Goal: Transaction & Acquisition: Purchase product/service

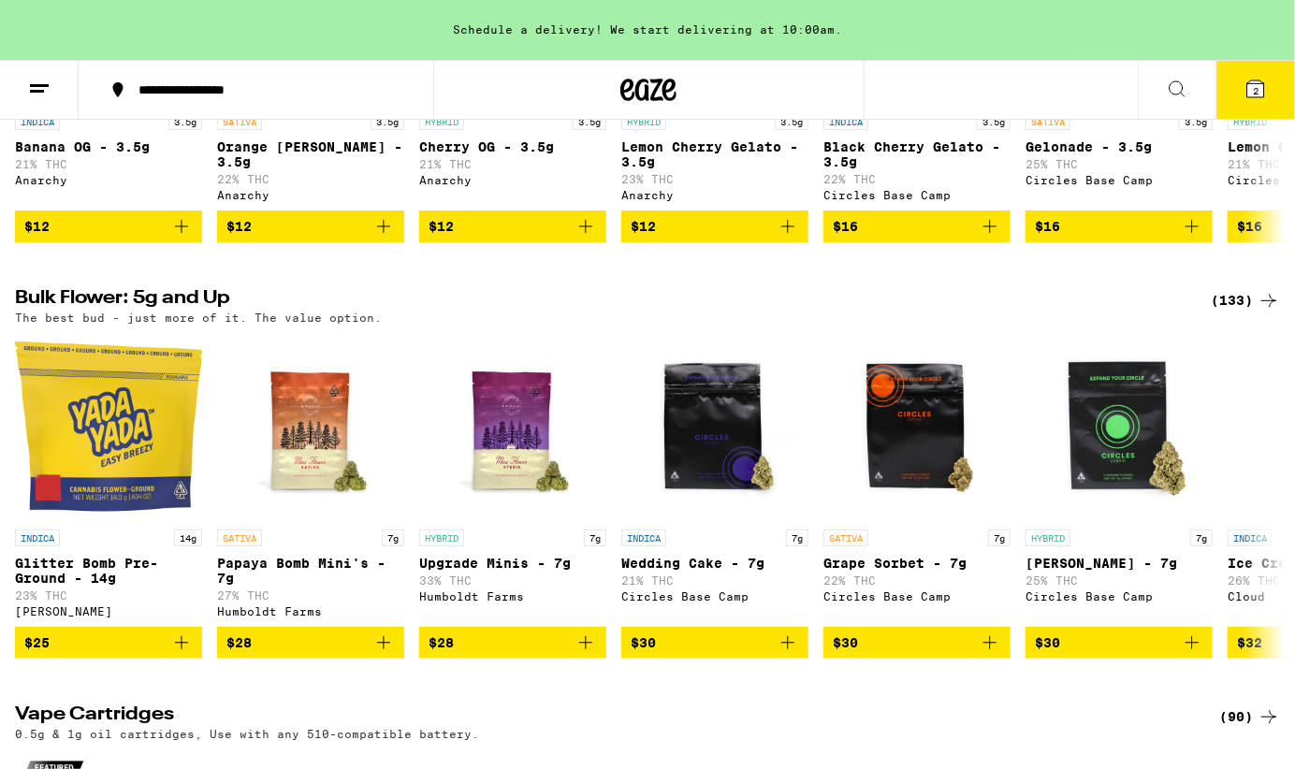
scroll to position [1708, 0]
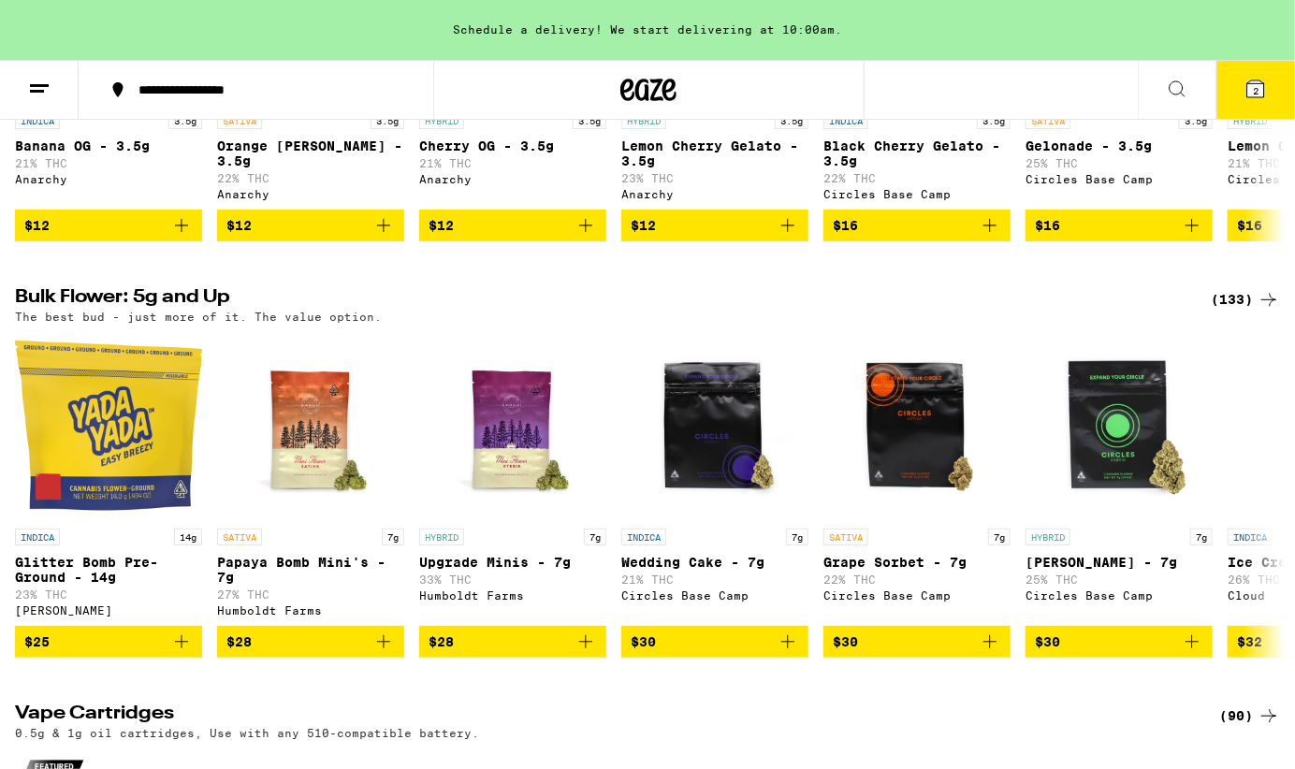
click at [1225, 311] on div "(133)" at bounding box center [1244, 299] width 69 height 22
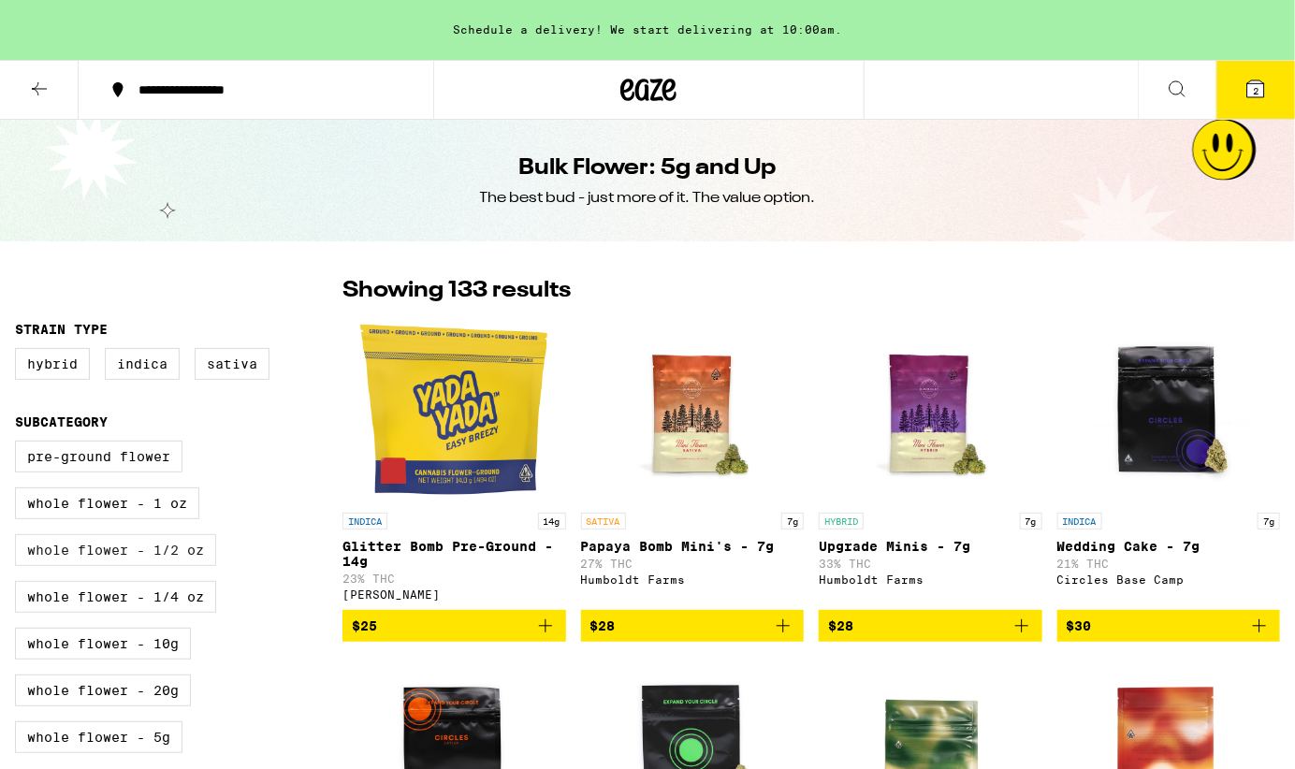
click at [164, 557] on label "Whole Flower - 1/2 oz" at bounding box center [115, 550] width 201 height 32
click at [20, 444] on input "Whole Flower - 1/2 oz" at bounding box center [19, 443] width 1 height 1
checkbox input "true"
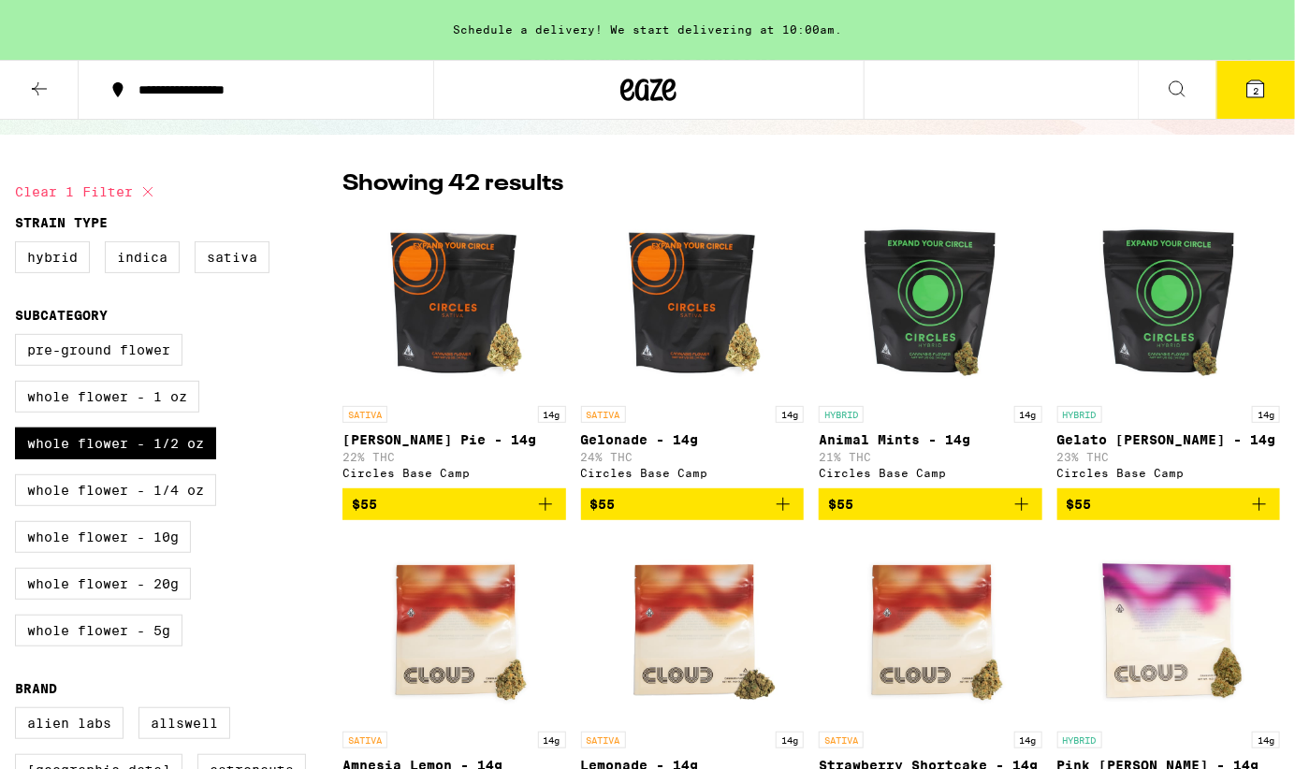
scroll to position [106, 0]
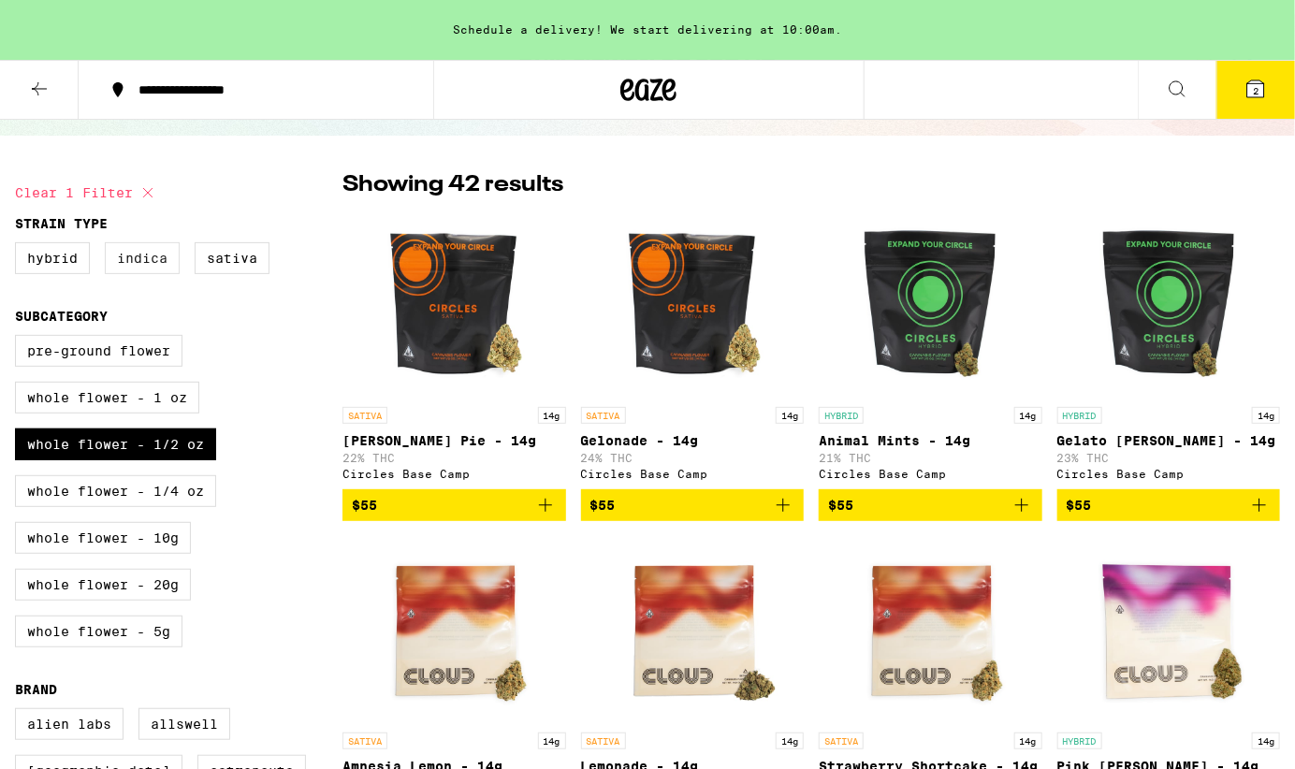
click at [138, 259] on label "Indica" at bounding box center [142, 258] width 75 height 32
click at [20, 246] on input "Indica" at bounding box center [19, 245] width 1 height 1
checkbox input "true"
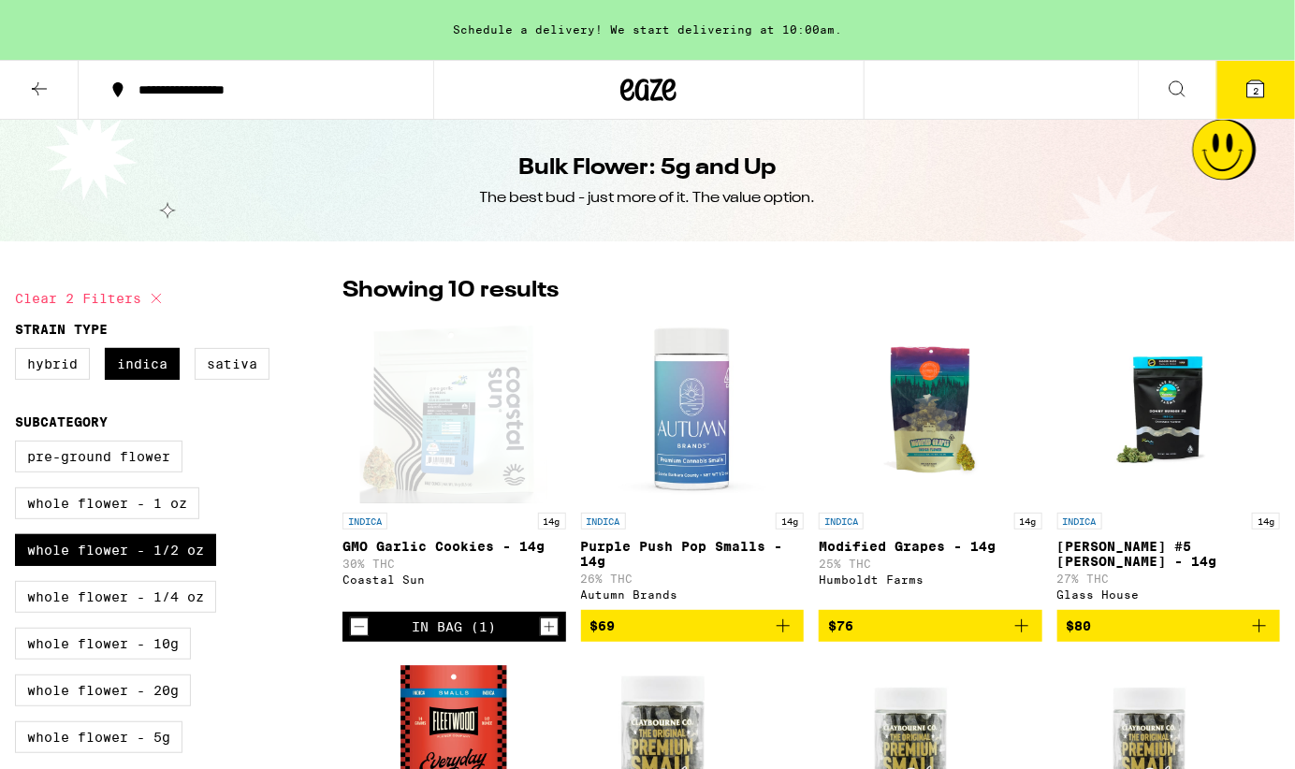
click at [312, 290] on div "Clear 2 filters" at bounding box center [178, 298] width 327 height 47
click at [159, 559] on label "Whole Flower - 1/2 oz" at bounding box center [115, 550] width 201 height 32
click at [20, 444] on input "Whole Flower - 1/2 oz" at bounding box center [19, 443] width 1 height 1
checkbox input "false"
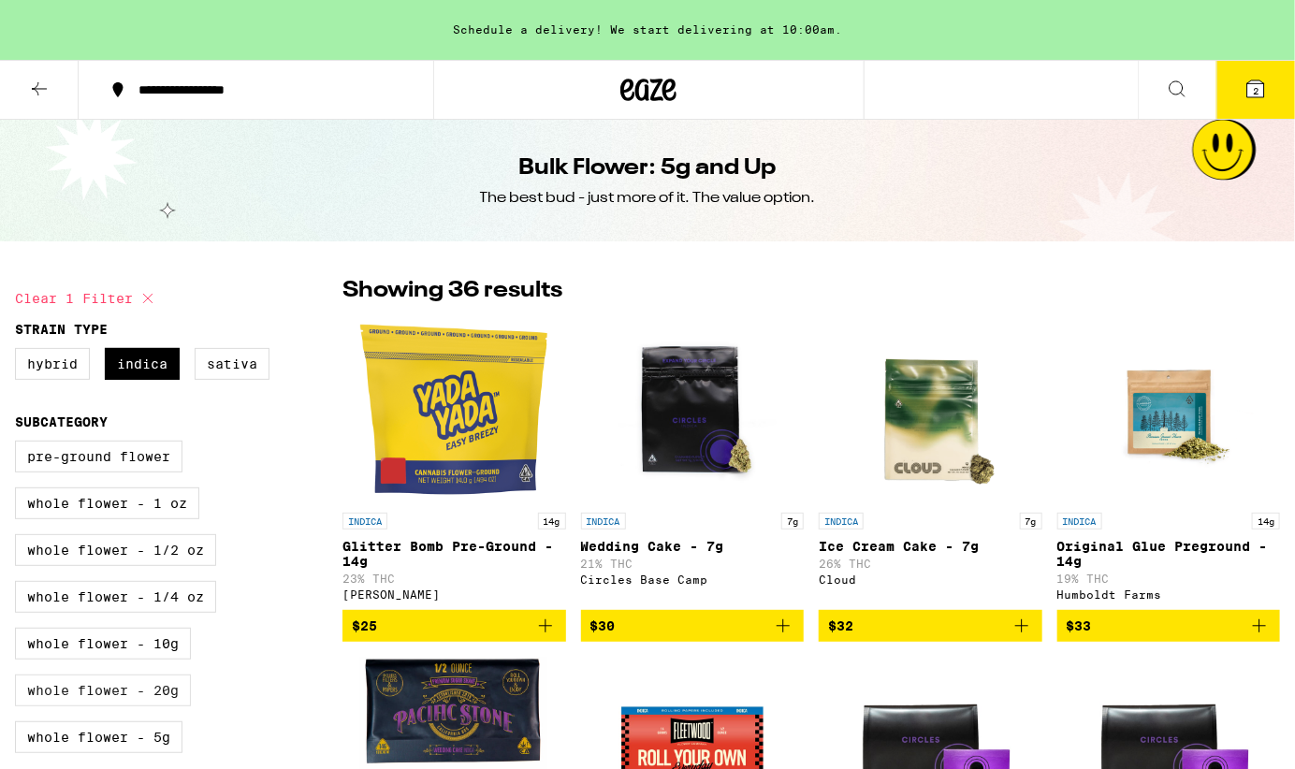
click at [161, 706] on label "Whole Flower - 20g" at bounding box center [103, 690] width 176 height 32
click at [20, 444] on input "Whole Flower - 20g" at bounding box center [19, 443] width 1 height 1
checkbox input "true"
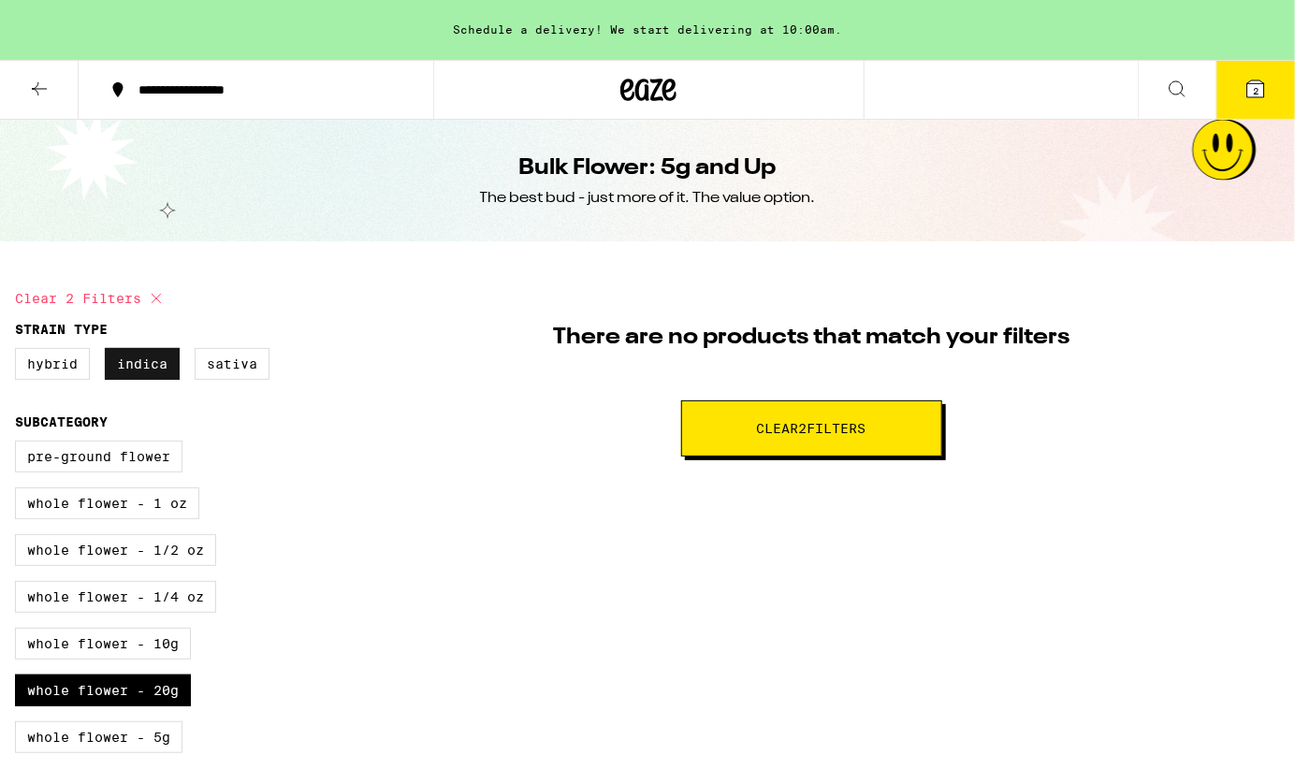
click at [152, 368] on label "Indica" at bounding box center [142, 364] width 75 height 32
click at [20, 352] on input "Indica" at bounding box center [19, 351] width 1 height 1
checkbox input "false"
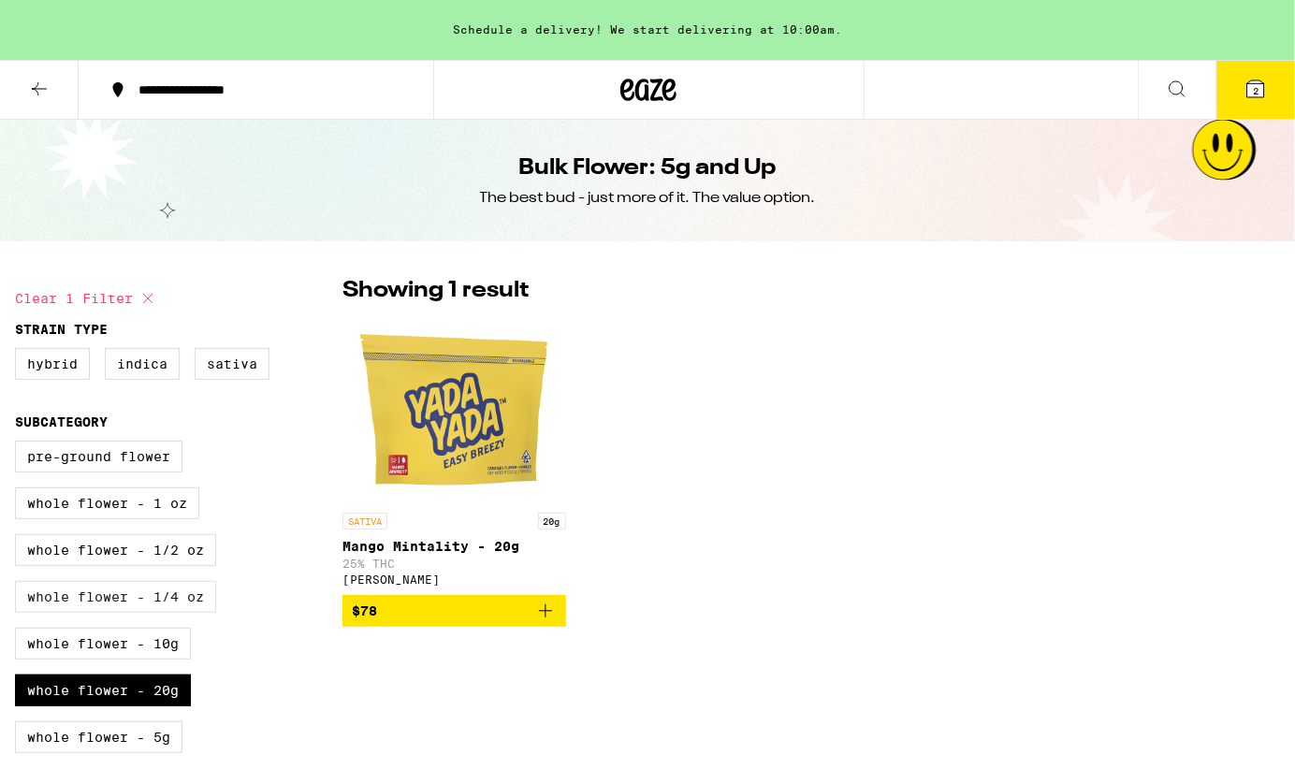
click at [149, 604] on label "Whole Flower - 1/4 oz" at bounding box center [115, 597] width 201 height 32
click at [20, 444] on input "Whole Flower - 1/4 oz" at bounding box center [19, 443] width 1 height 1
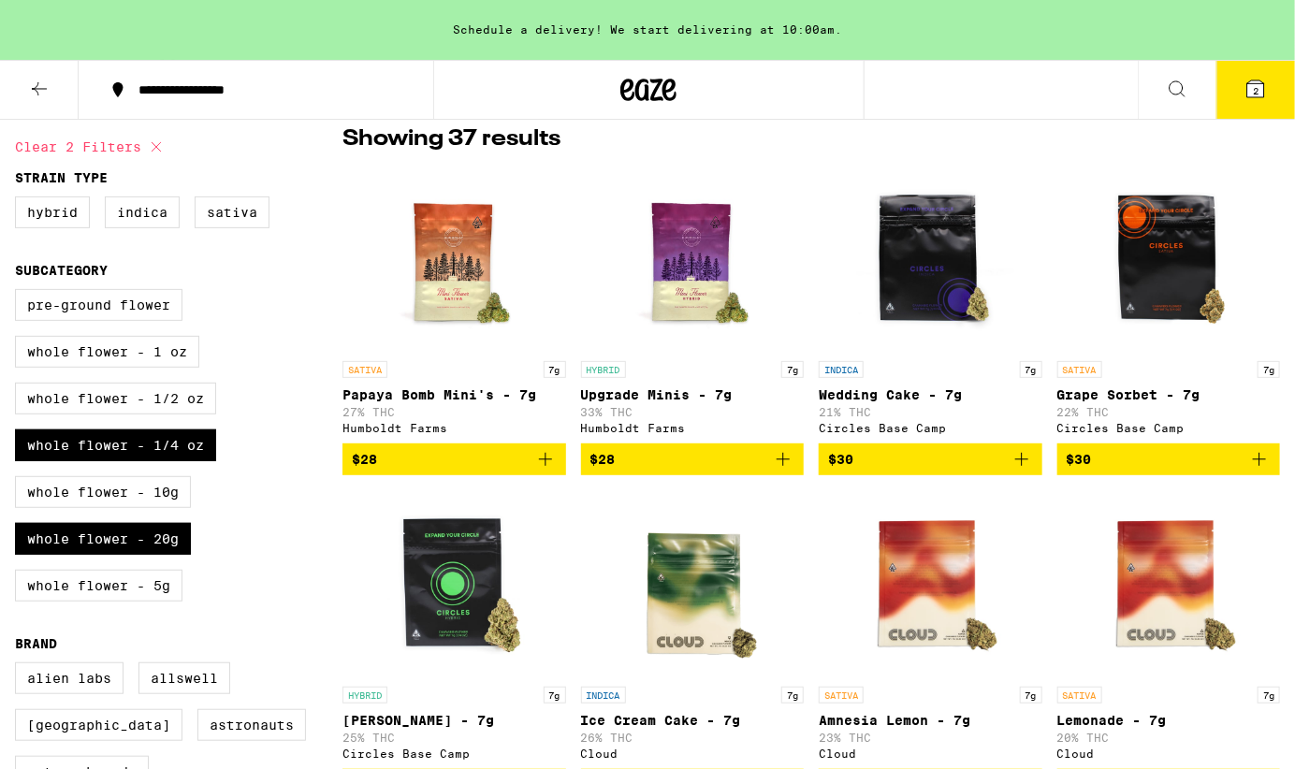
scroll to position [150, 0]
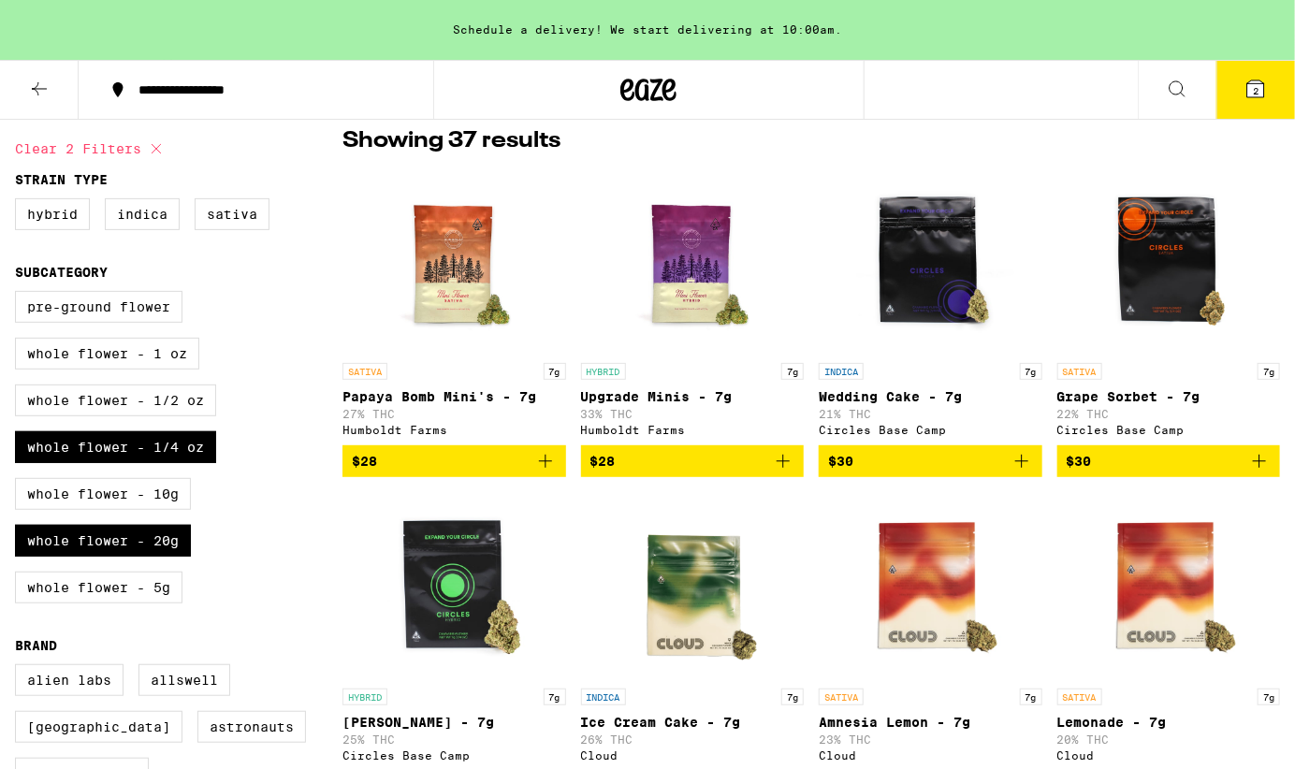
click at [669, 290] on img "Open page for Upgrade Minis - 7g from Humboldt Farms" at bounding box center [692, 260] width 187 height 187
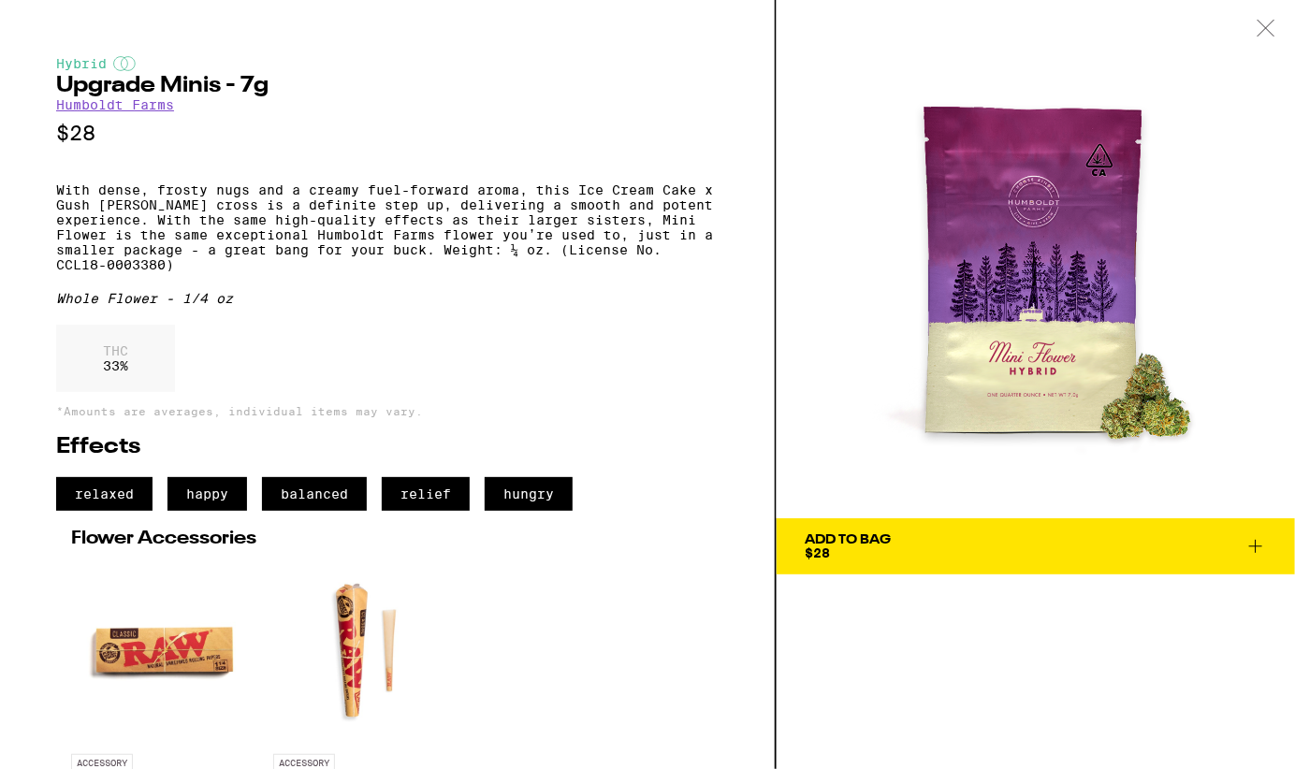
click at [1268, 22] on icon at bounding box center [1265, 28] width 19 height 17
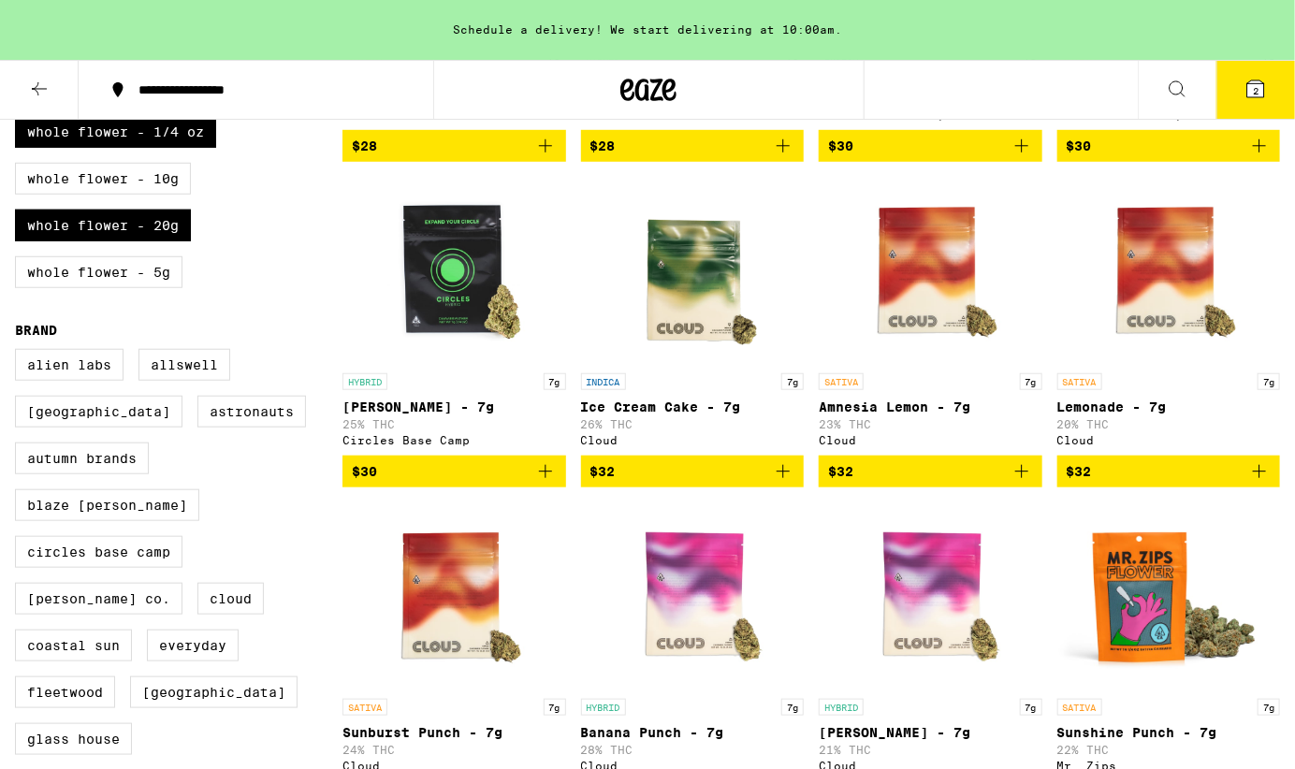
scroll to position [231, 0]
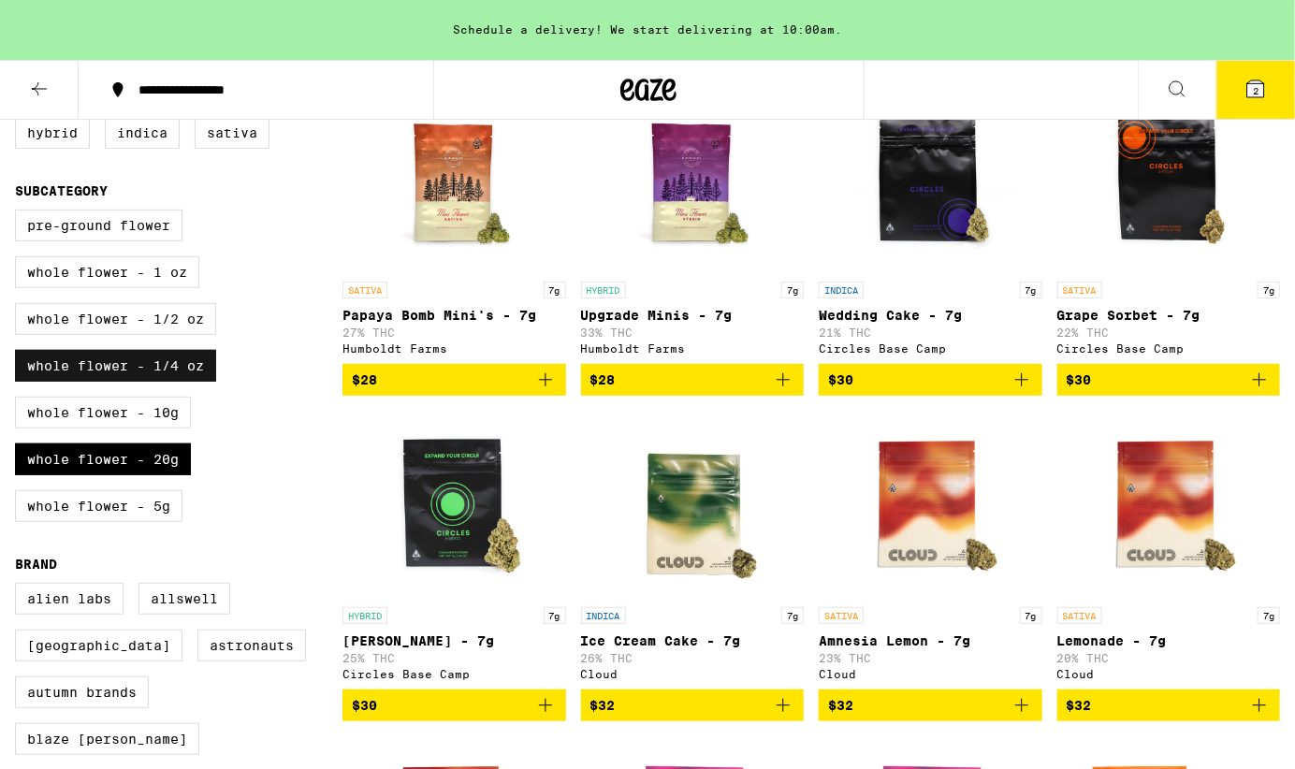
click at [169, 369] on label "Whole Flower - 1/4 oz" at bounding box center [115, 366] width 201 height 32
click at [20, 213] on input "Whole Flower - 1/4 oz" at bounding box center [19, 212] width 1 height 1
checkbox input "false"
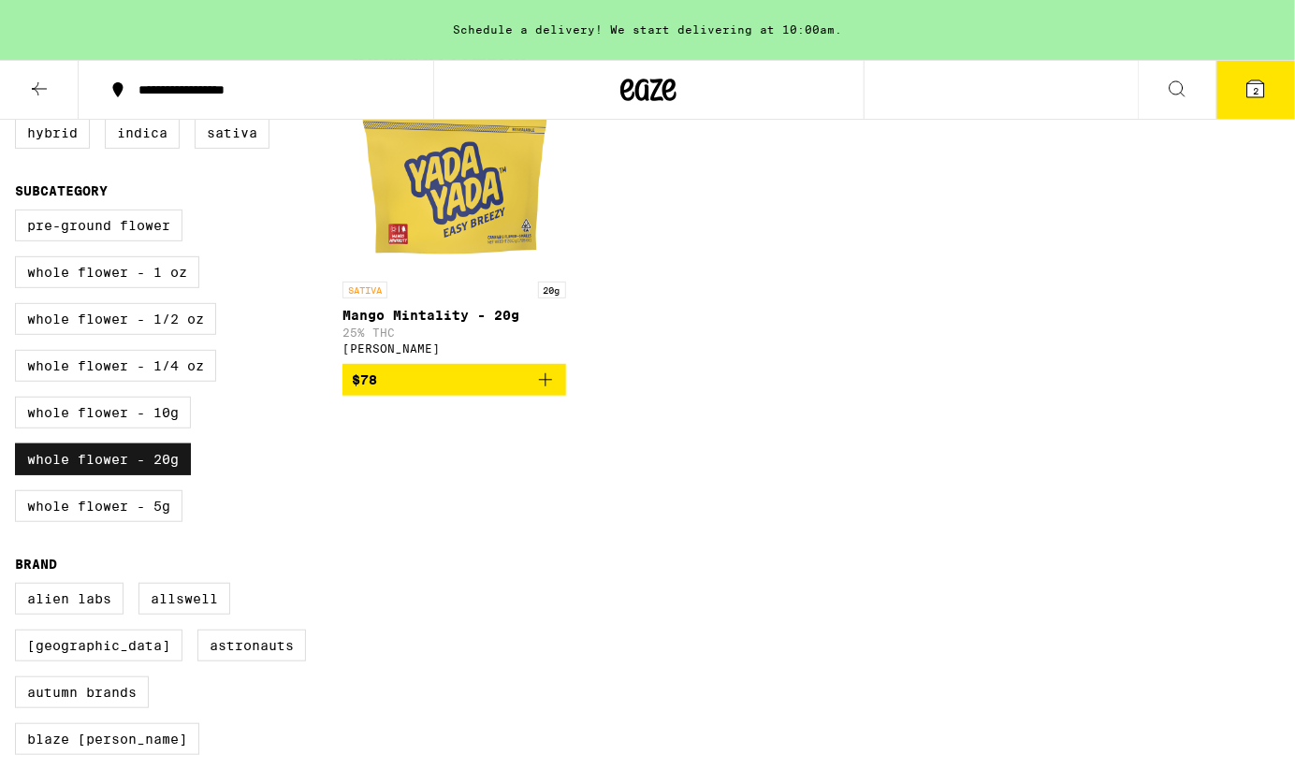
click at [100, 467] on label "Whole Flower - 20g" at bounding box center [103, 459] width 176 height 32
click at [20, 213] on input "Whole Flower - 20g" at bounding box center [19, 212] width 1 height 1
checkbox input "false"
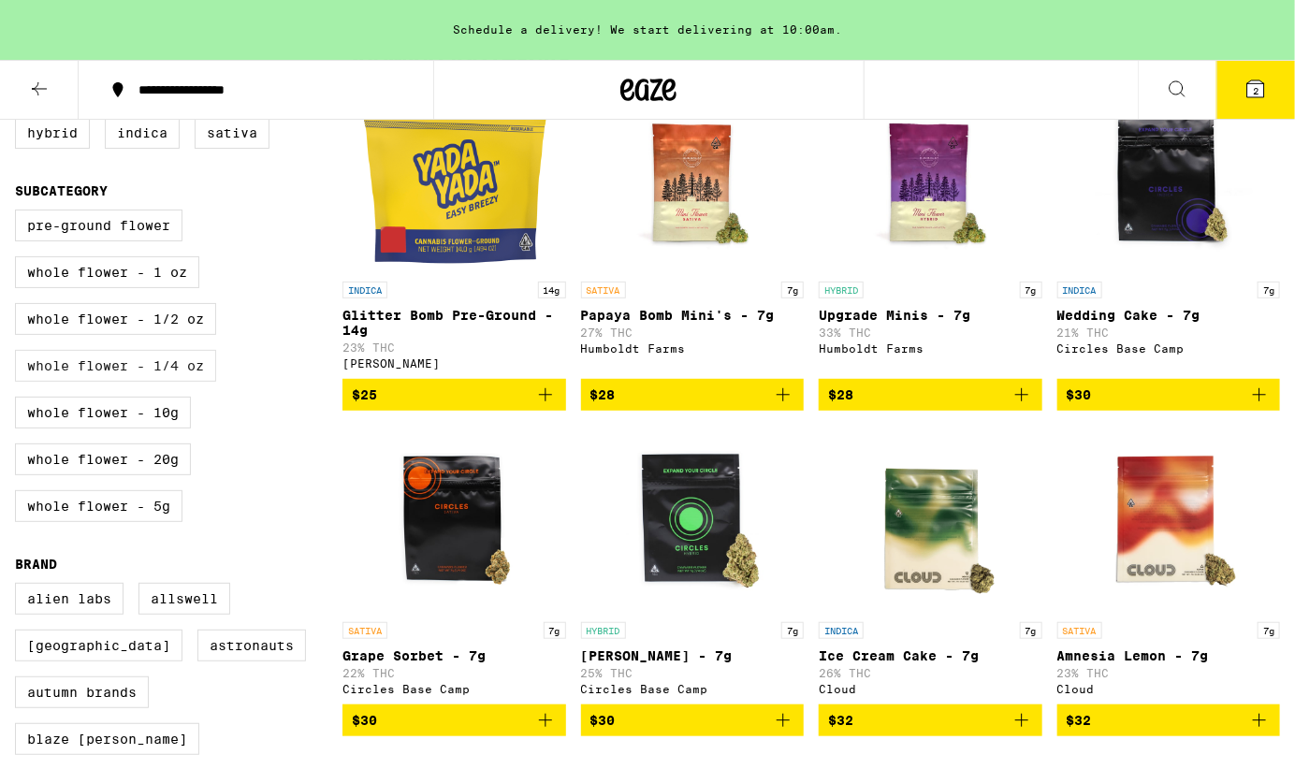
click at [116, 382] on label "Whole Flower - 1/4 oz" at bounding box center [115, 366] width 201 height 32
click at [20, 213] on input "Whole Flower - 1/4 oz" at bounding box center [19, 212] width 1 height 1
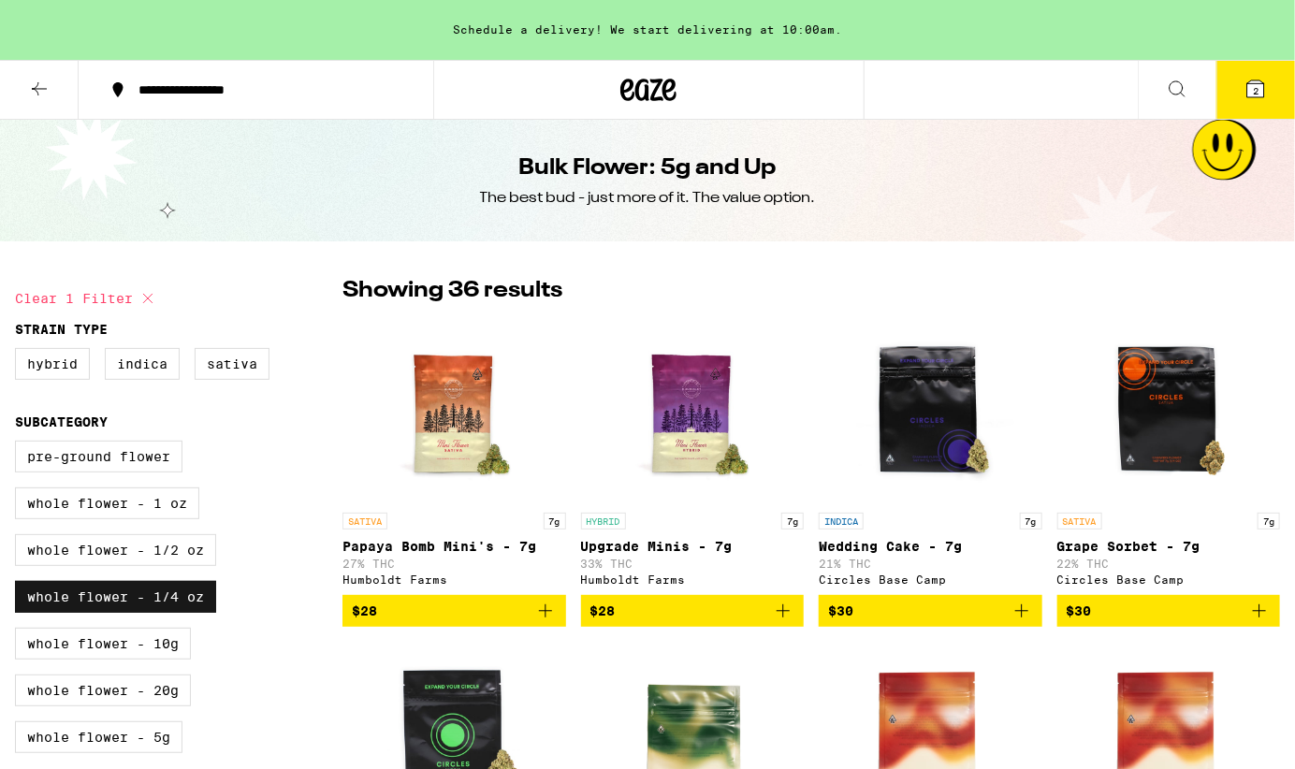
click at [82, 611] on label "Whole Flower - 1/4 oz" at bounding box center [115, 597] width 201 height 32
click at [20, 444] on input "Whole Flower - 1/4 oz" at bounding box center [19, 443] width 1 height 1
checkbox input "false"
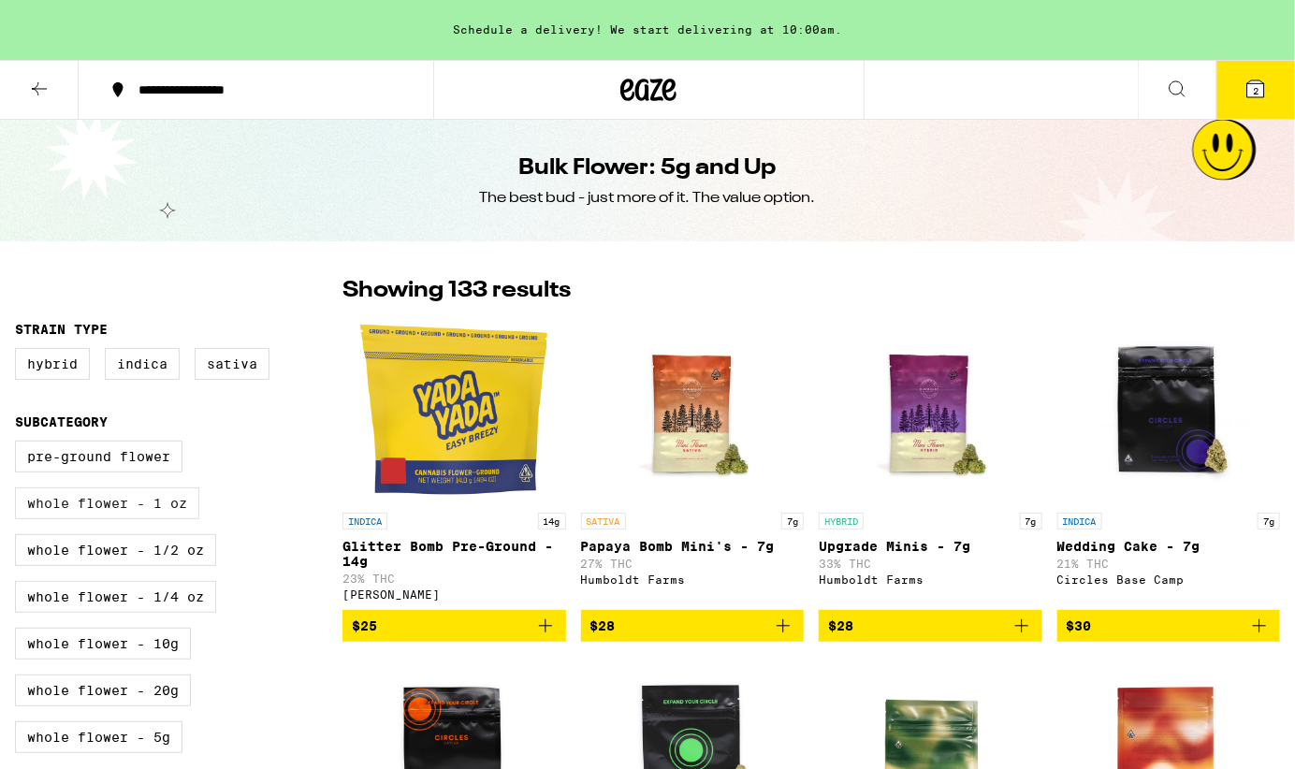
click at [104, 519] on label "Whole Flower - 1 oz" at bounding box center [107, 503] width 184 height 32
click at [20, 444] on input "Whole Flower - 1 oz" at bounding box center [19, 443] width 1 height 1
checkbox input "true"
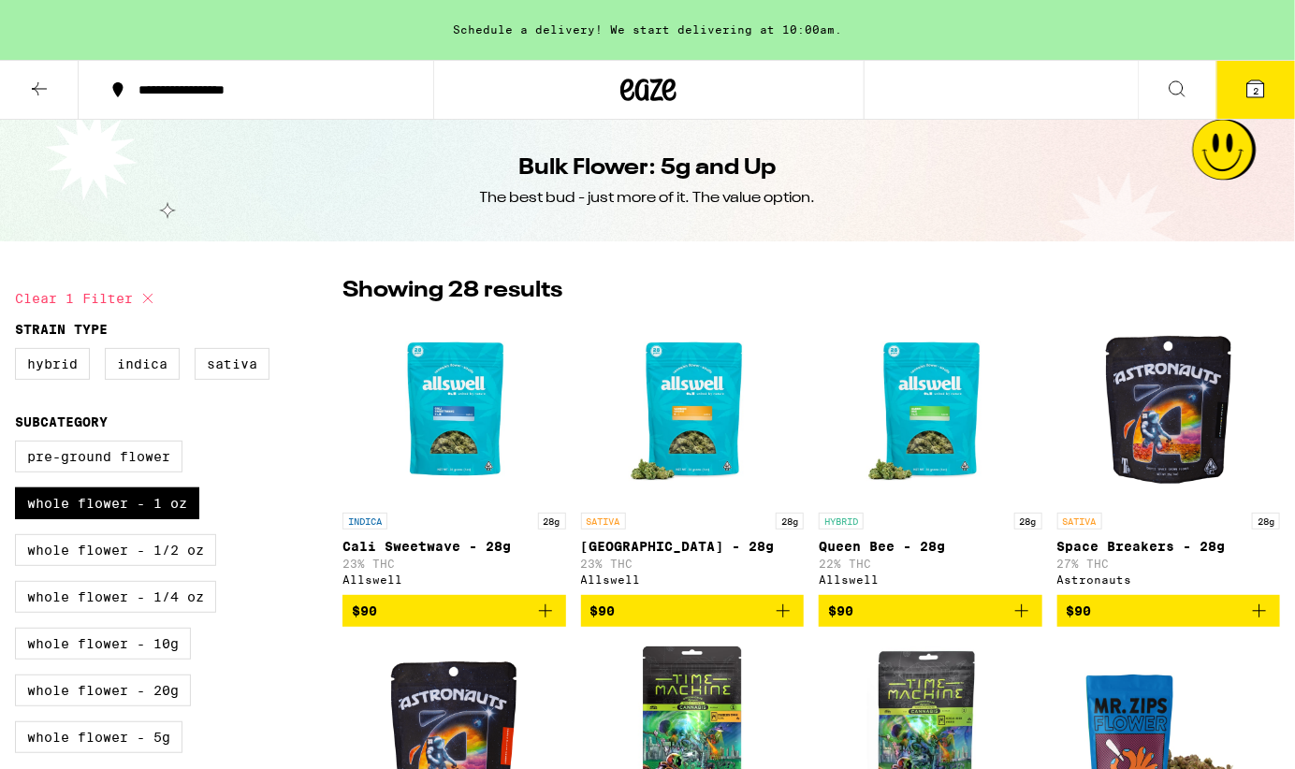
click at [28, 87] on icon at bounding box center [39, 89] width 22 height 22
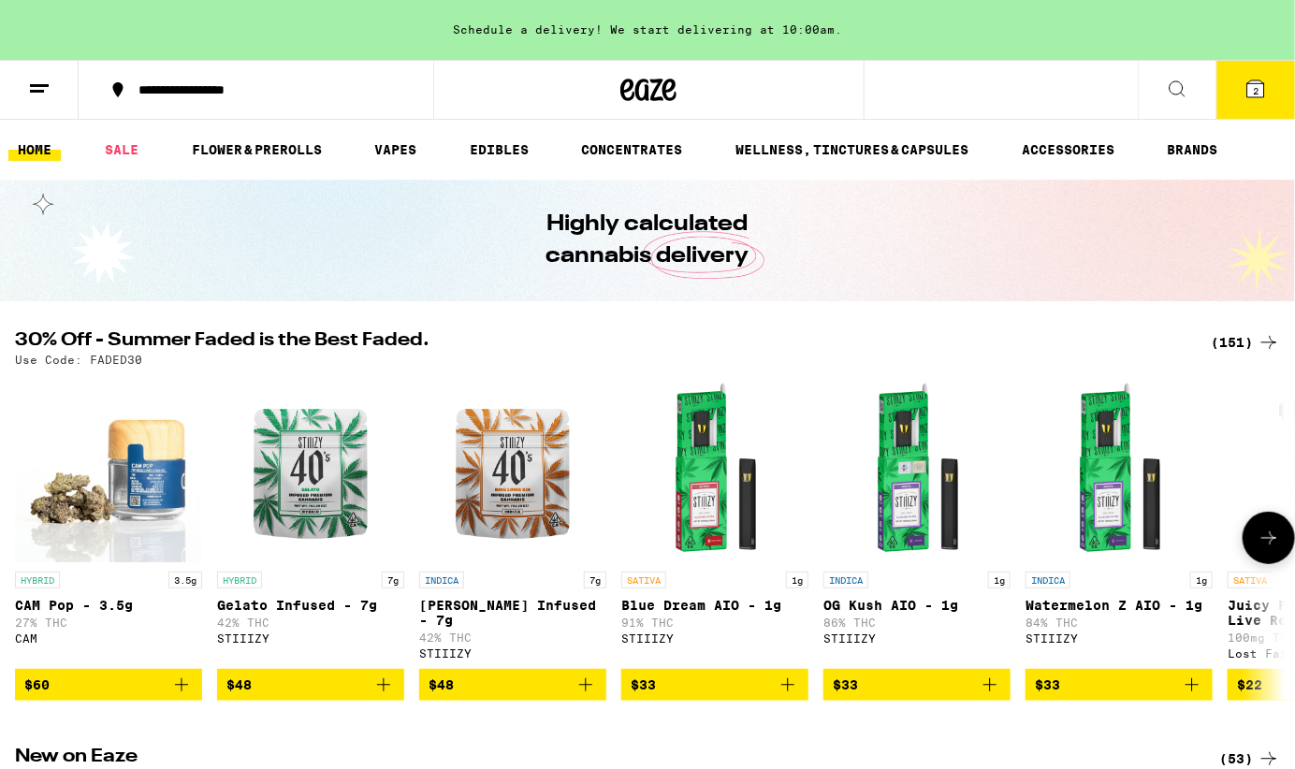
scroll to position [1415, 0]
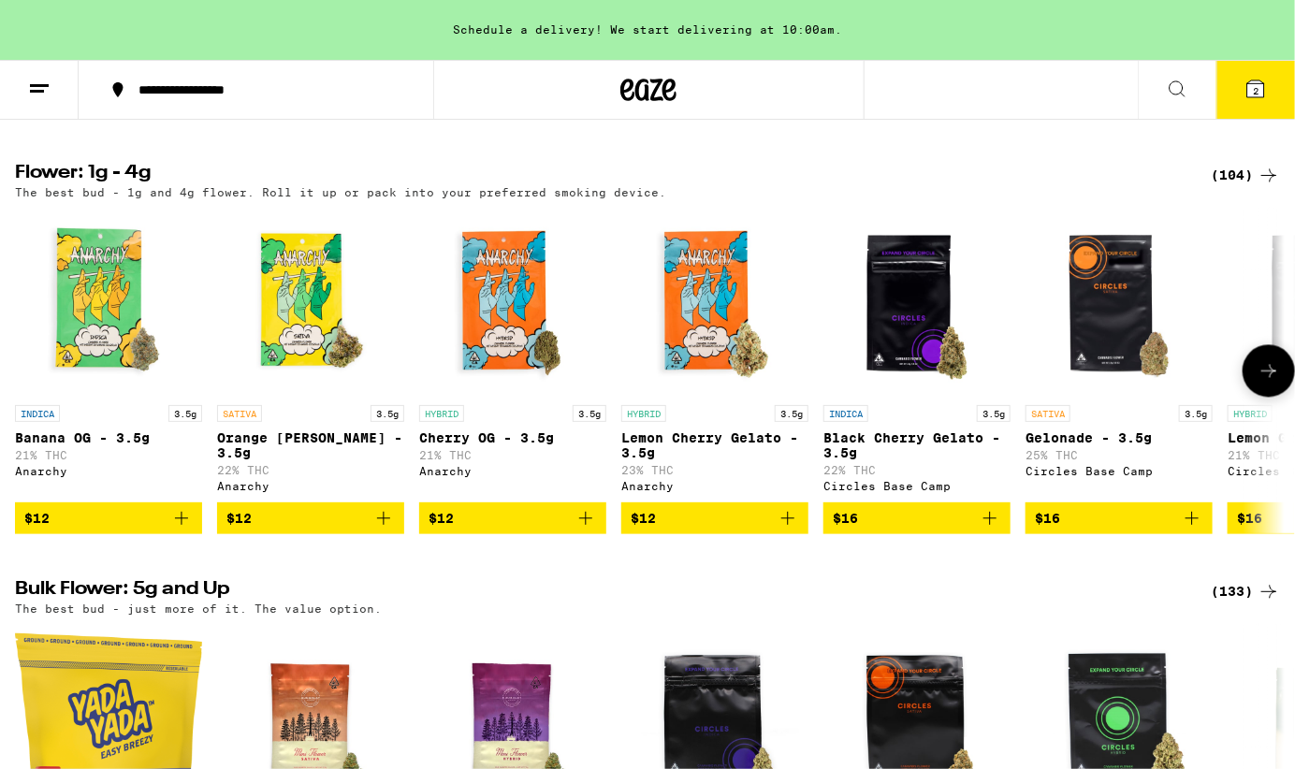
click at [1268, 383] on icon at bounding box center [1268, 371] width 22 height 22
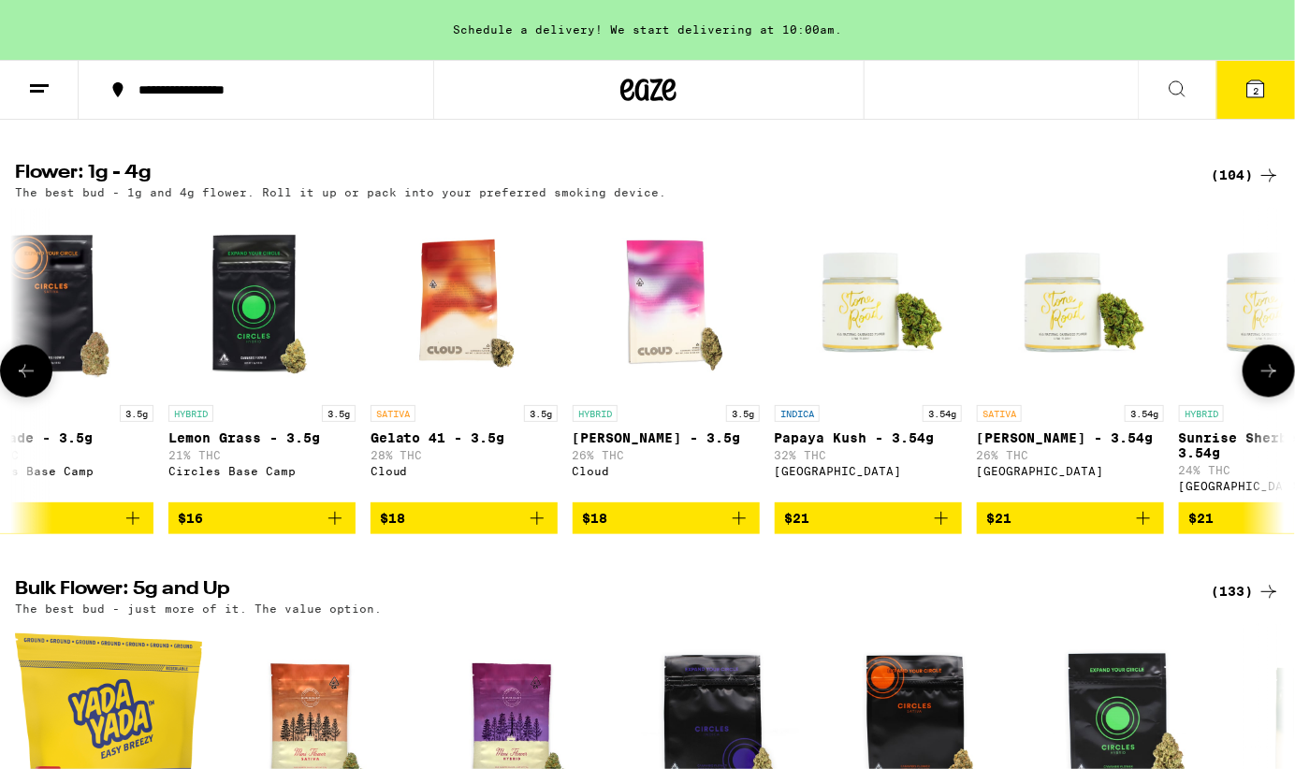
scroll to position [0, 1060]
click at [1268, 383] on icon at bounding box center [1268, 371] width 22 height 22
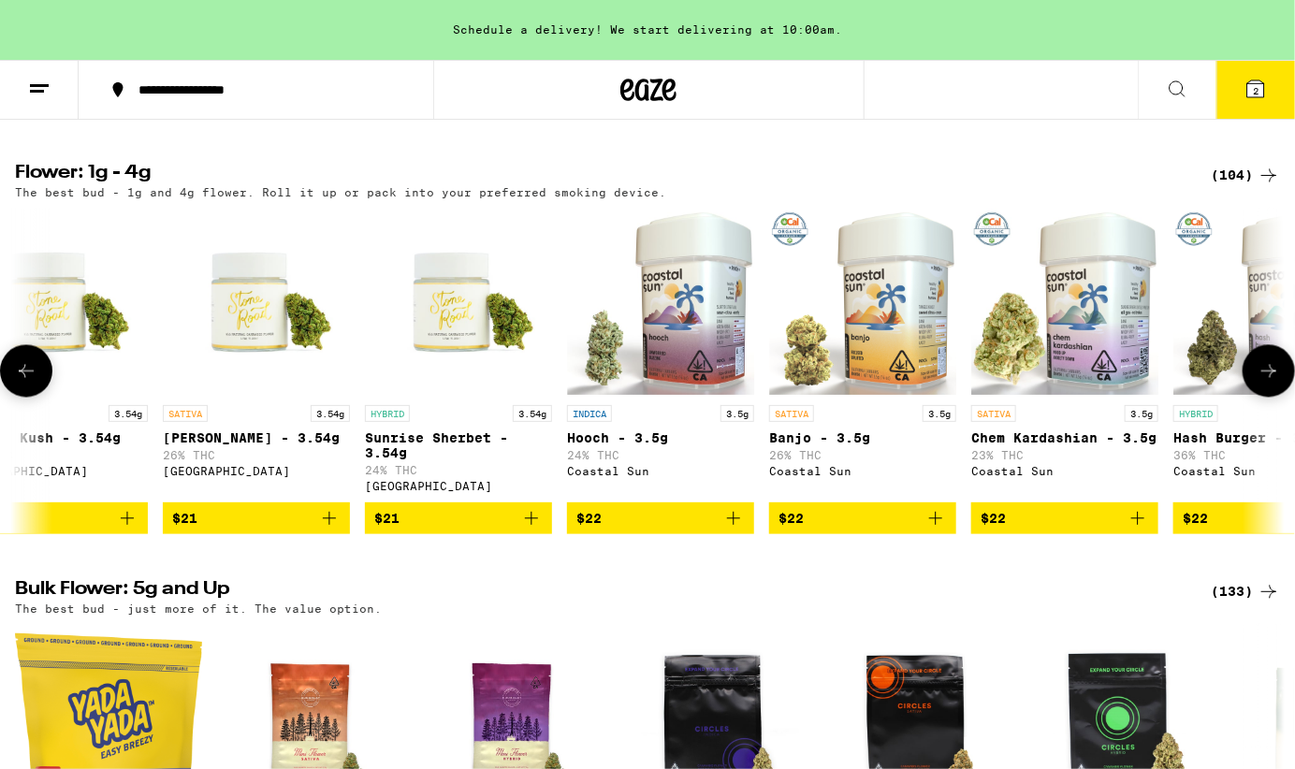
scroll to position [0, 2121]
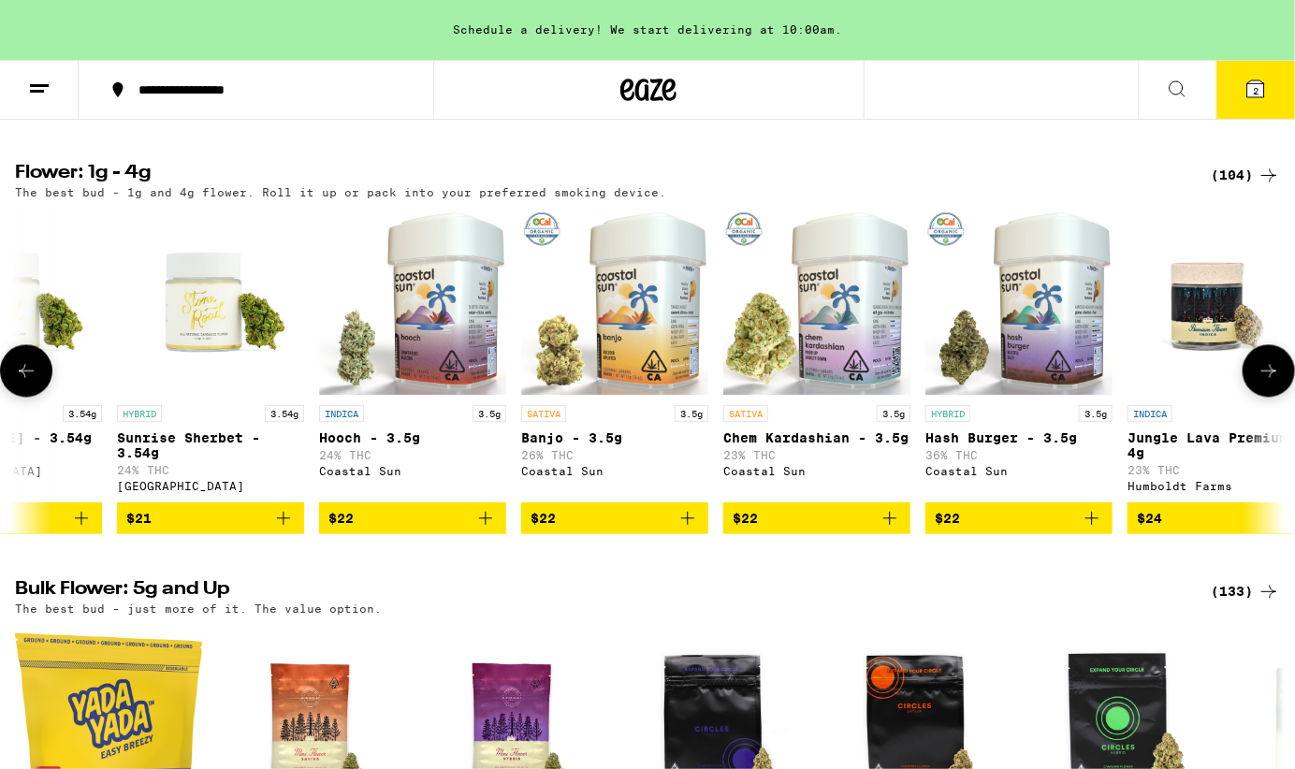
click at [1268, 383] on icon at bounding box center [1268, 371] width 22 height 22
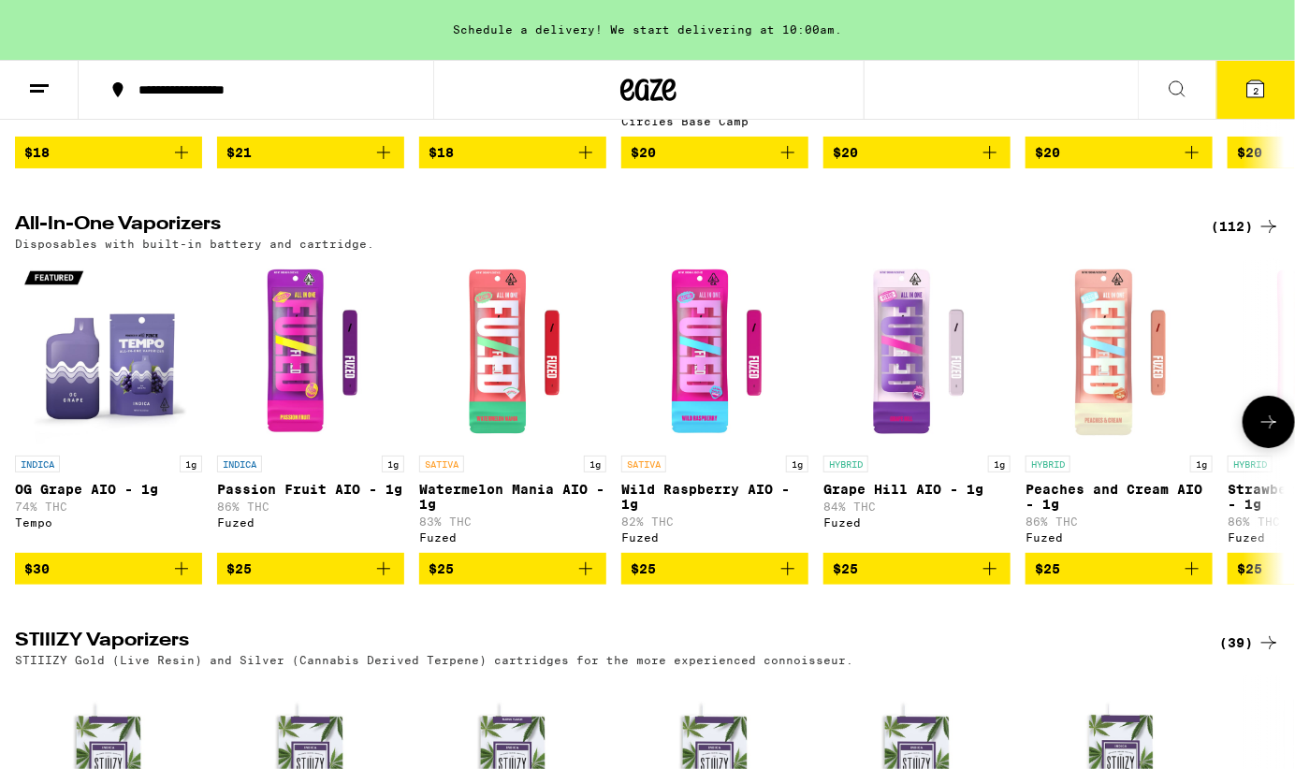
scroll to position [2605, 0]
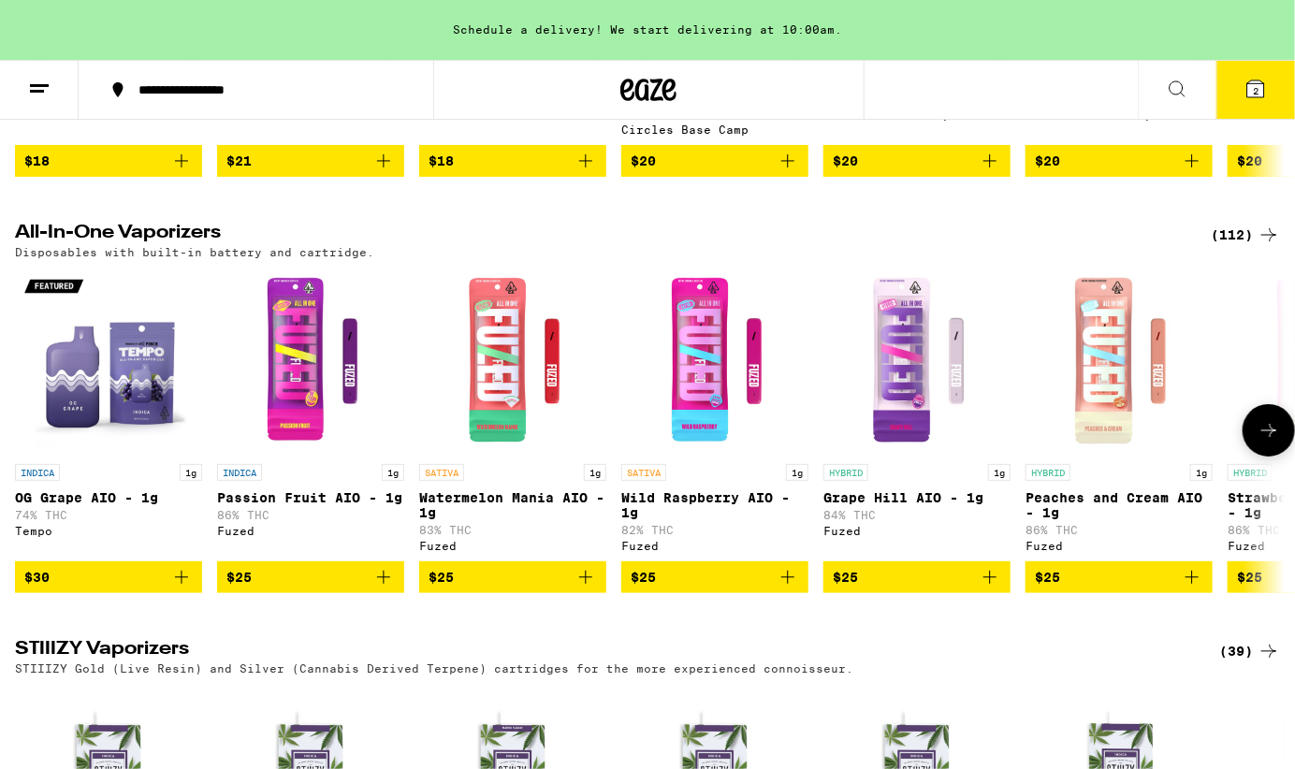
click at [1257, 442] on icon at bounding box center [1268, 430] width 22 height 22
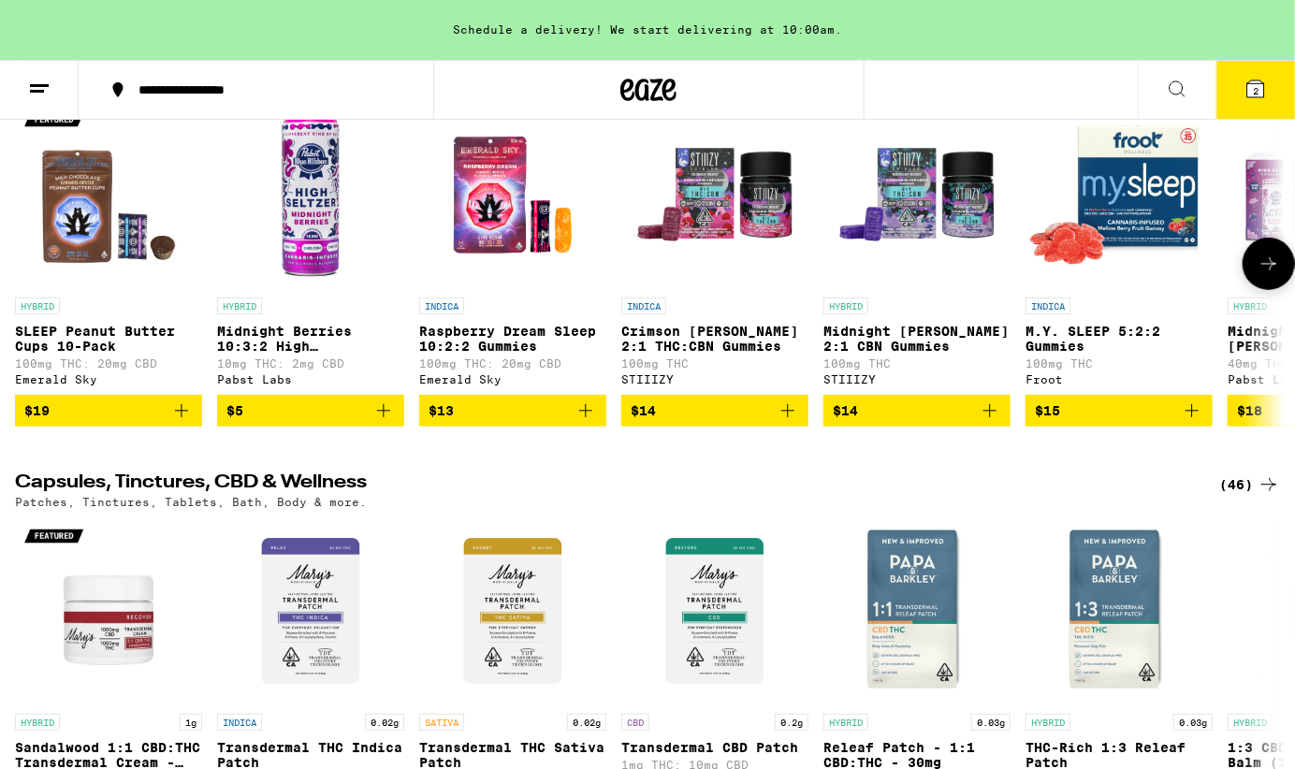
scroll to position [6083, 0]
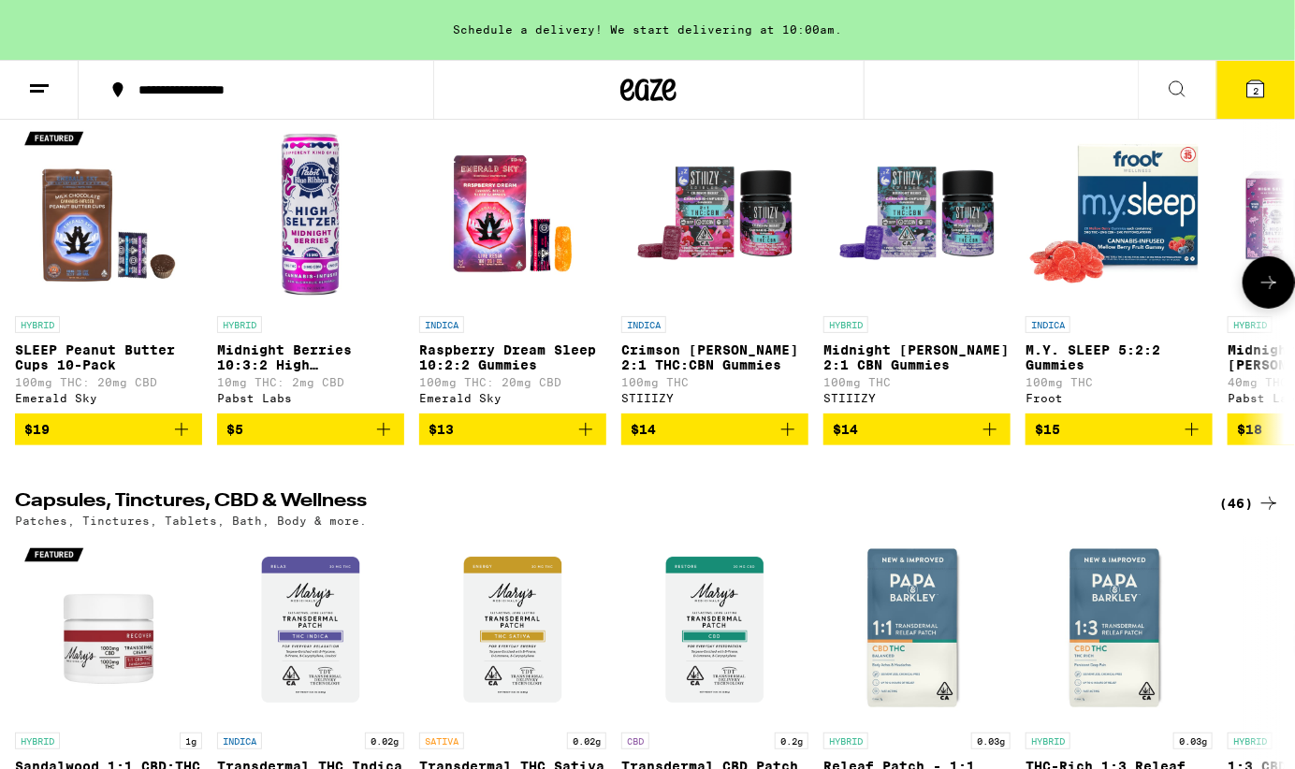
click at [1273, 294] on icon at bounding box center [1268, 282] width 22 height 22
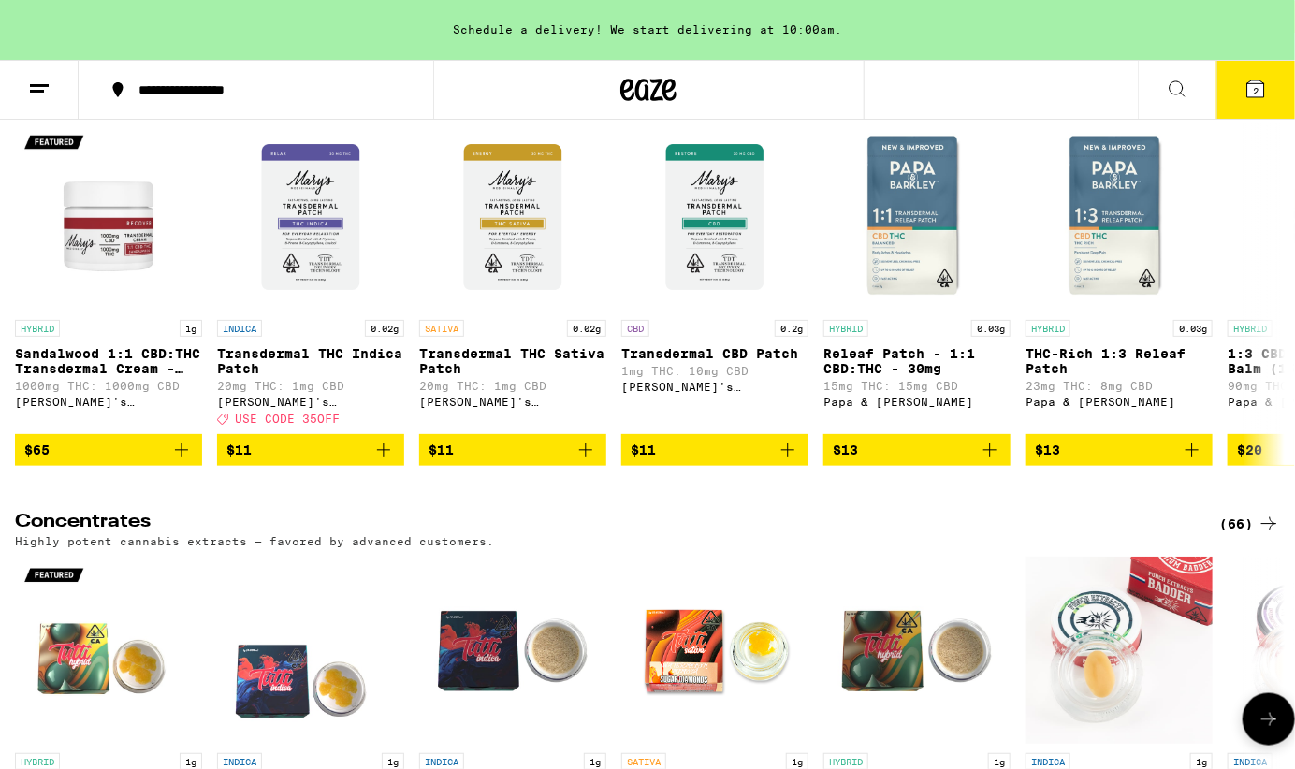
scroll to position [6492, 0]
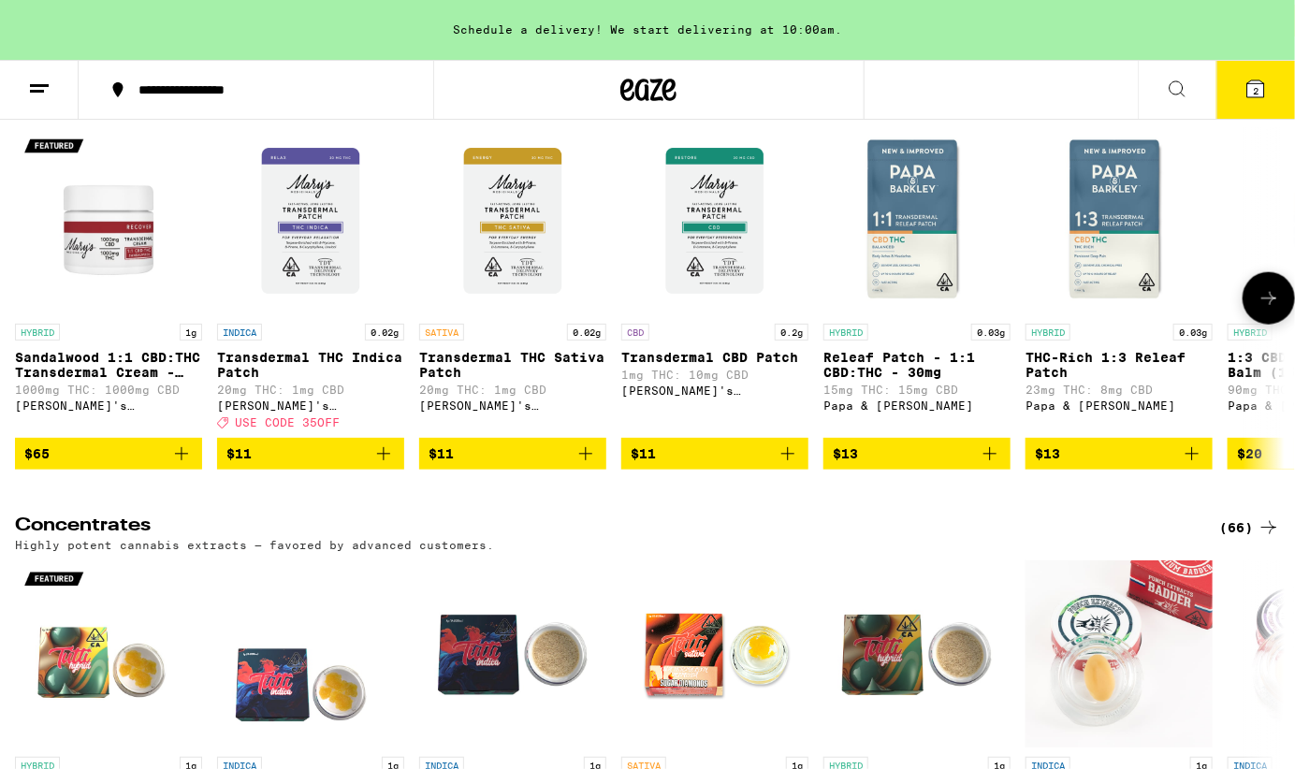
click at [1249, 325] on button at bounding box center [1268, 298] width 52 height 52
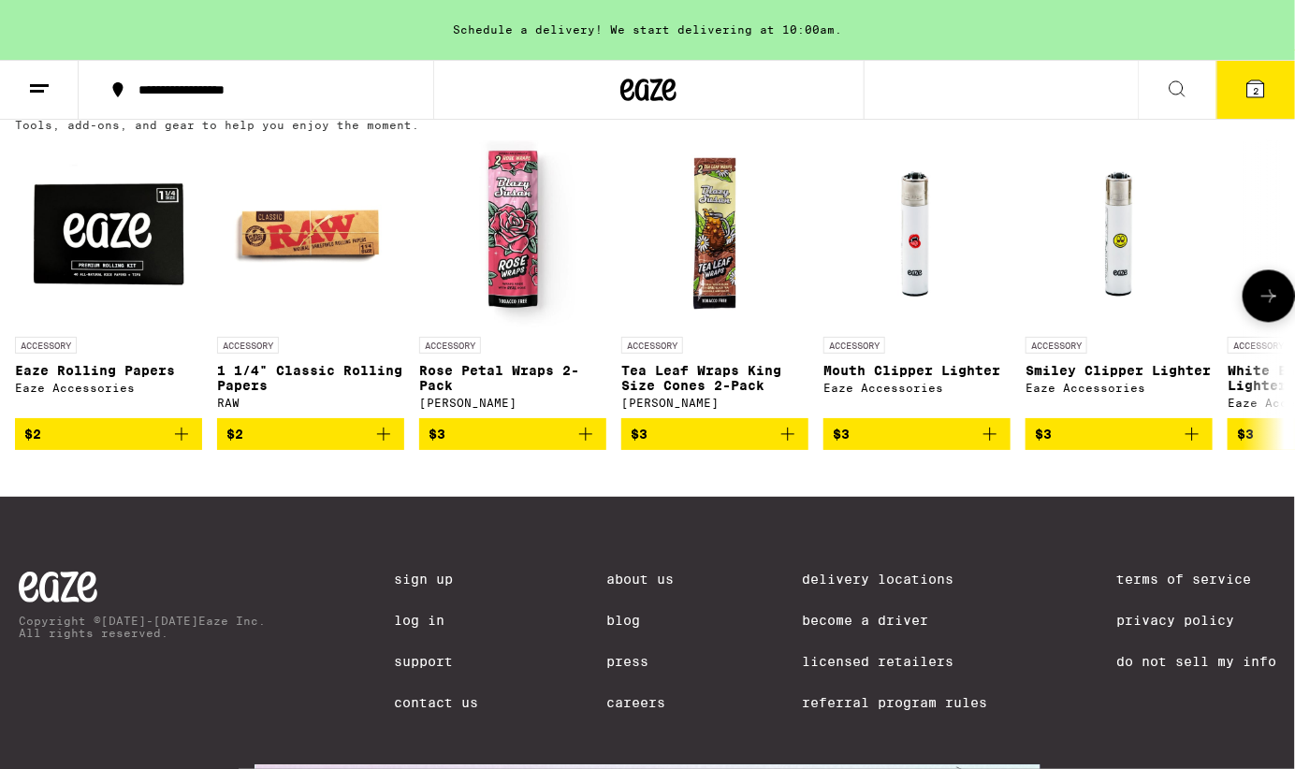
scroll to position [7369, 0]
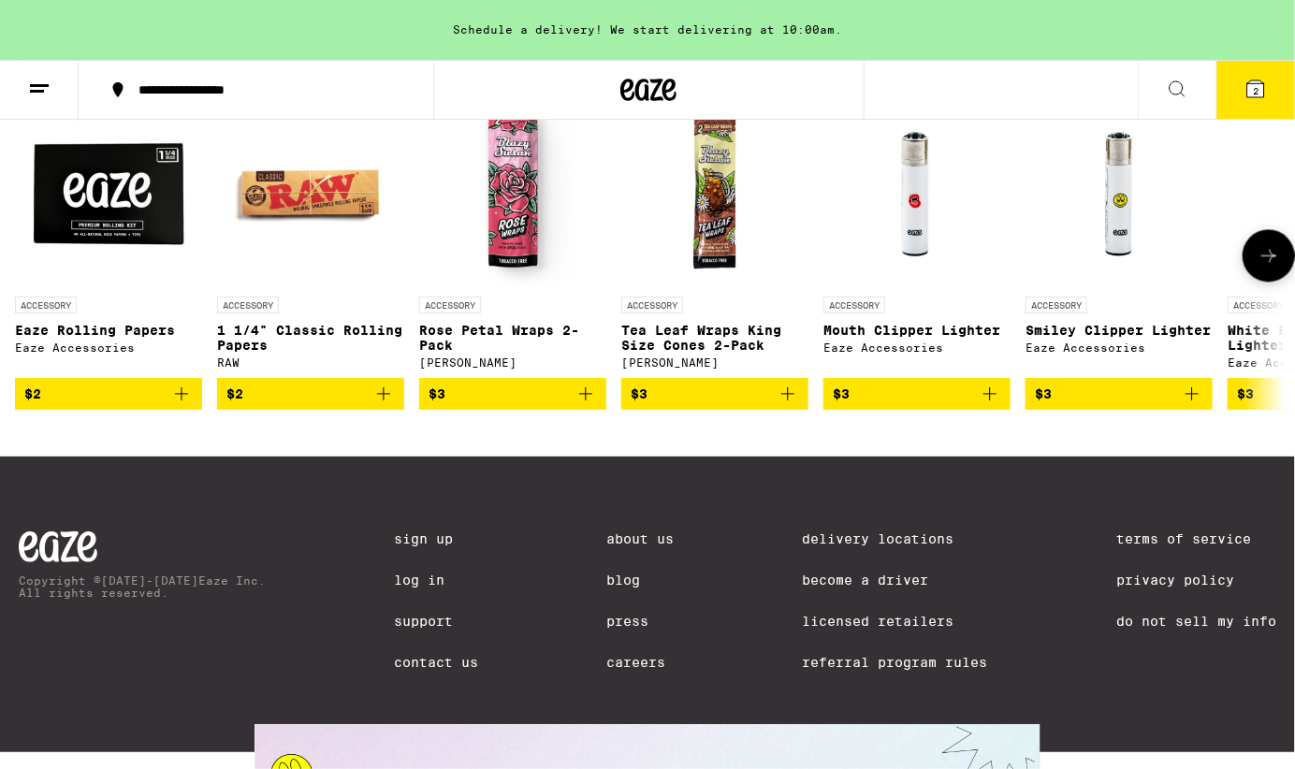
click at [1272, 282] on button at bounding box center [1268, 255] width 52 height 52
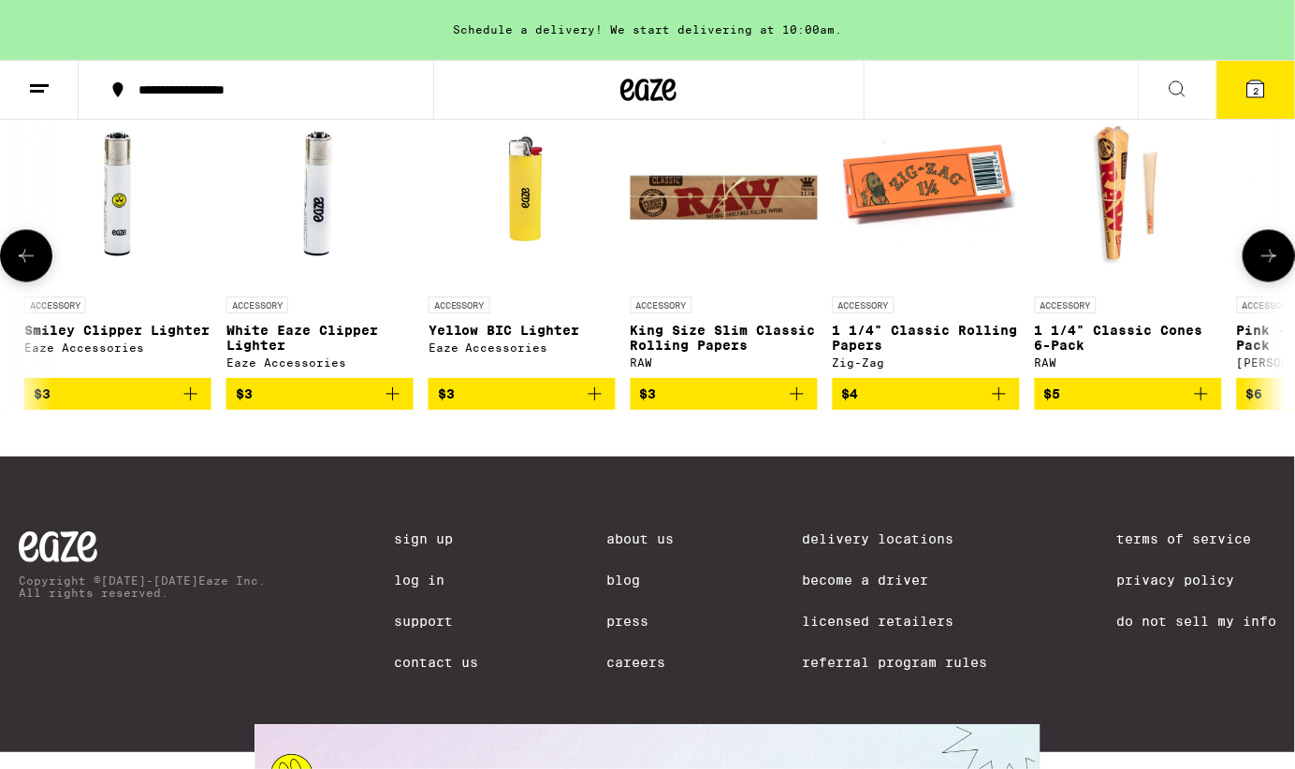
scroll to position [0, 1060]
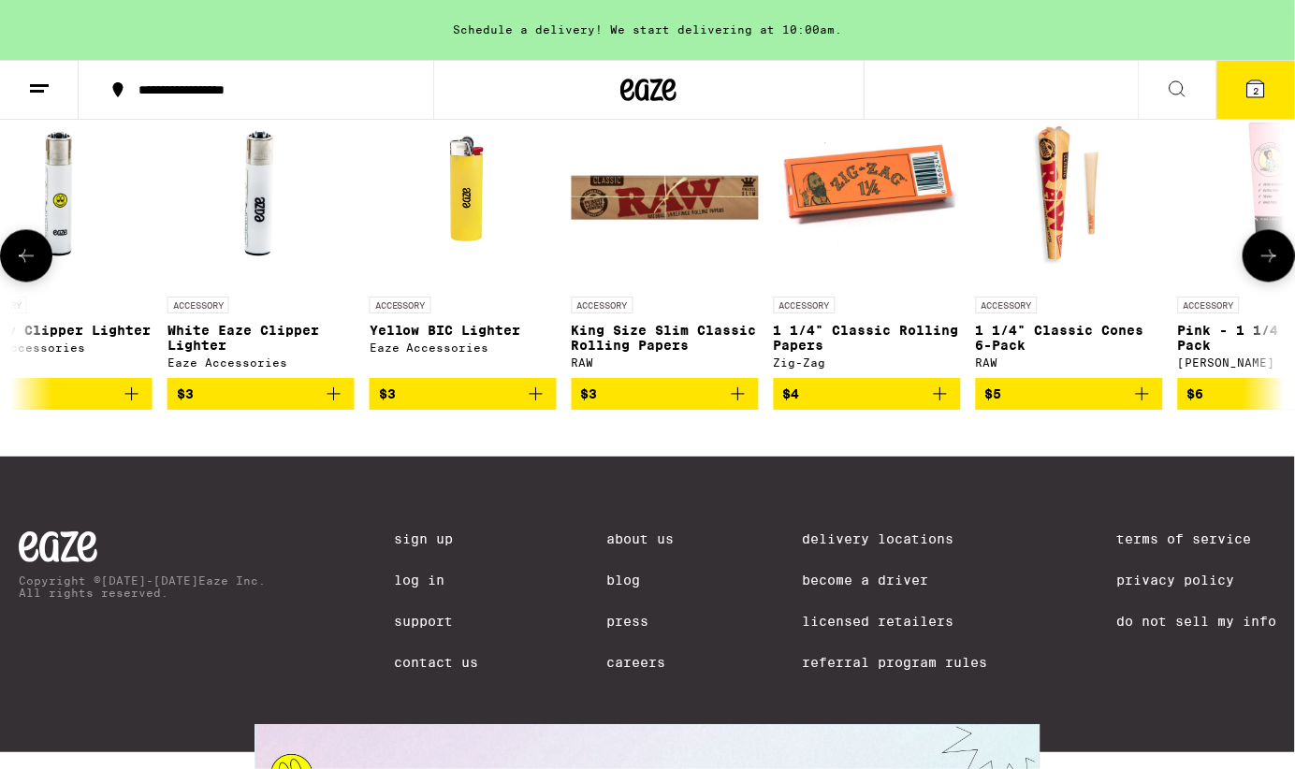
click at [1272, 282] on button at bounding box center [1268, 255] width 52 height 52
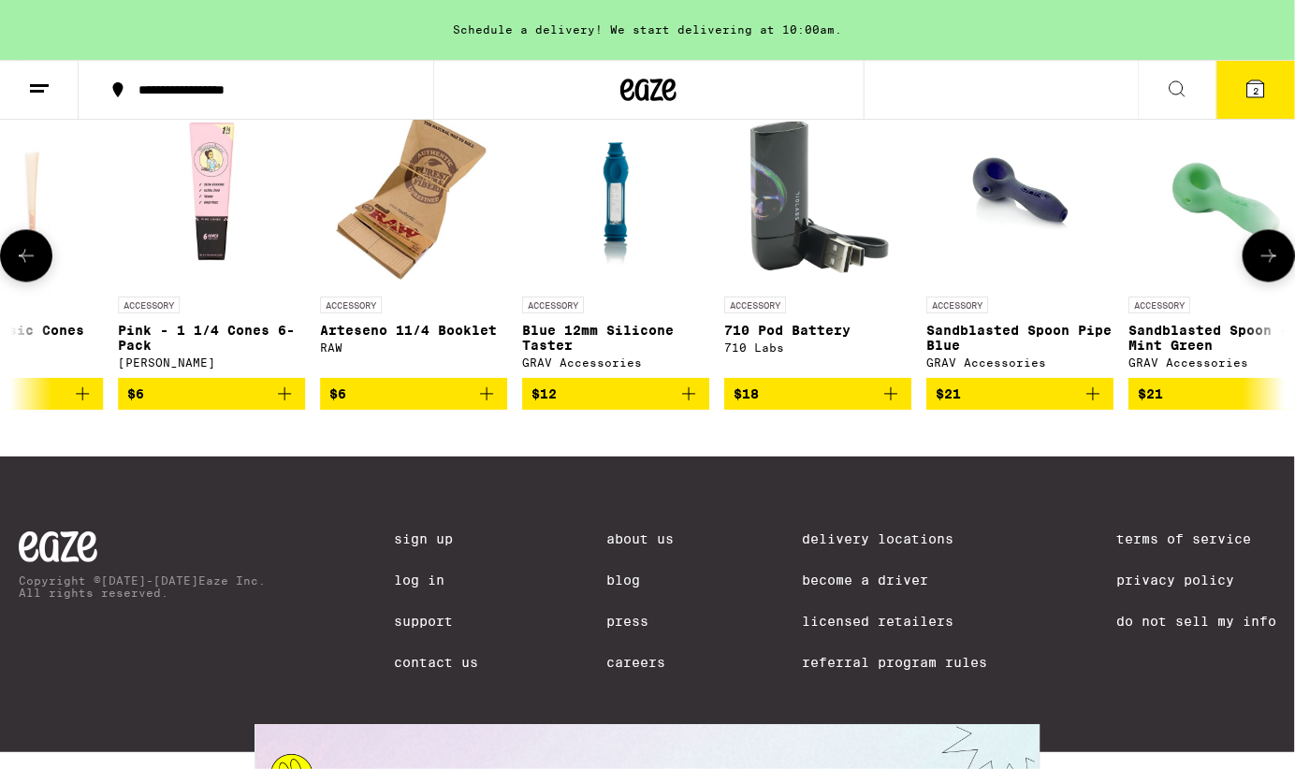
scroll to position [0, 2121]
click at [1272, 282] on button at bounding box center [1268, 255] width 52 height 52
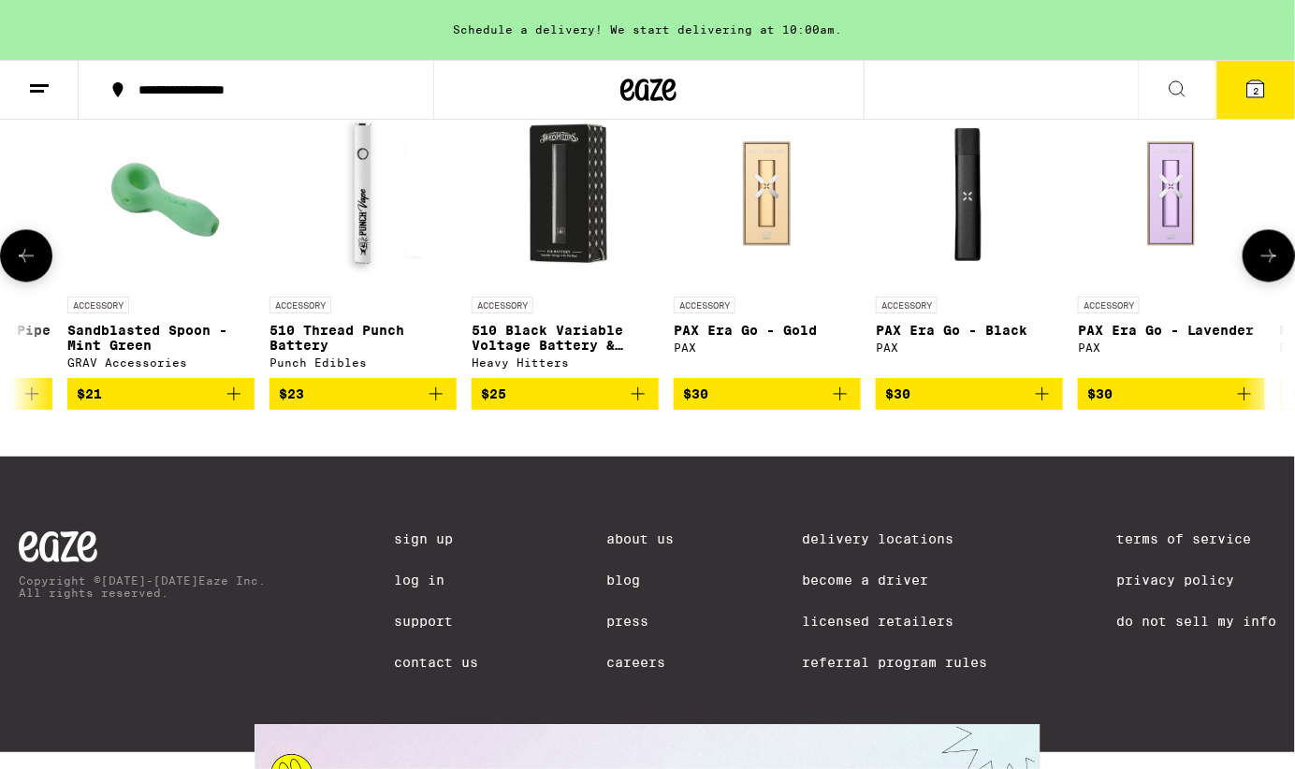
scroll to position [0, 3181]
click at [1272, 282] on button at bounding box center [1268, 255] width 52 height 52
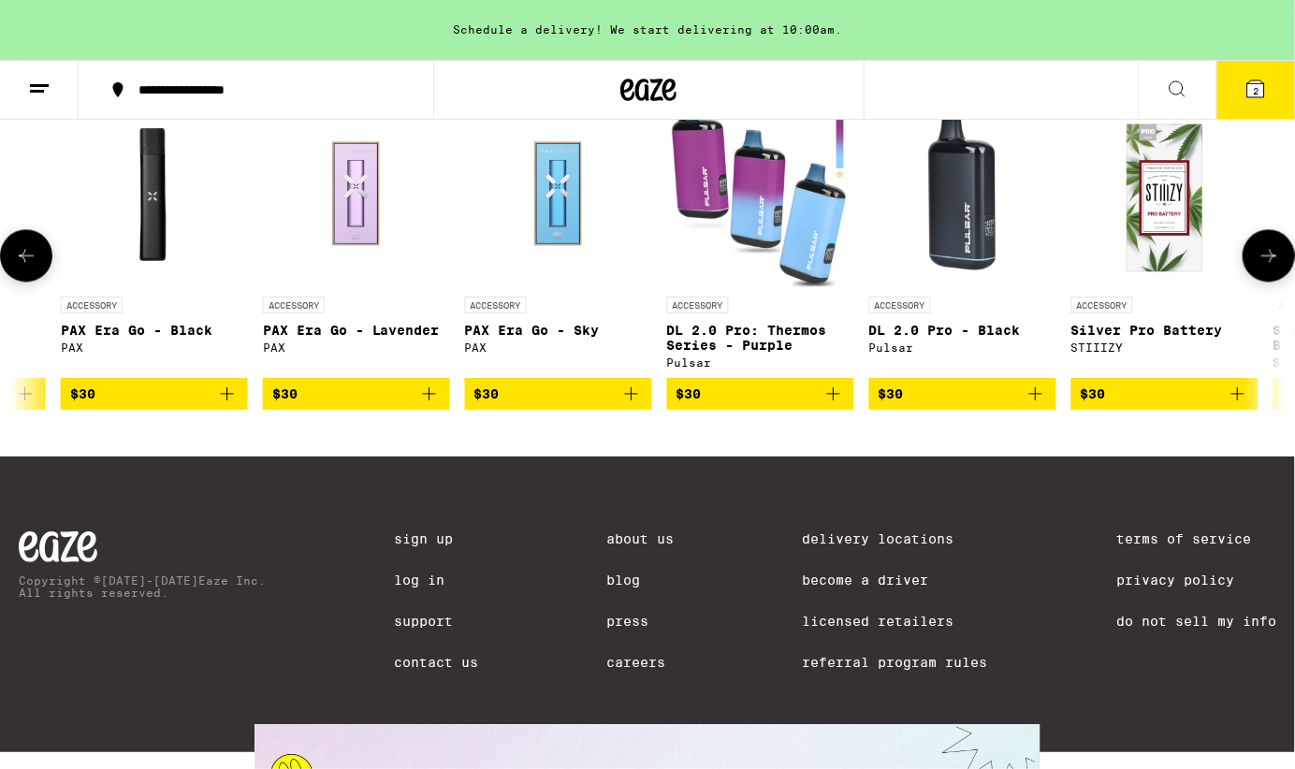
scroll to position [0, 4242]
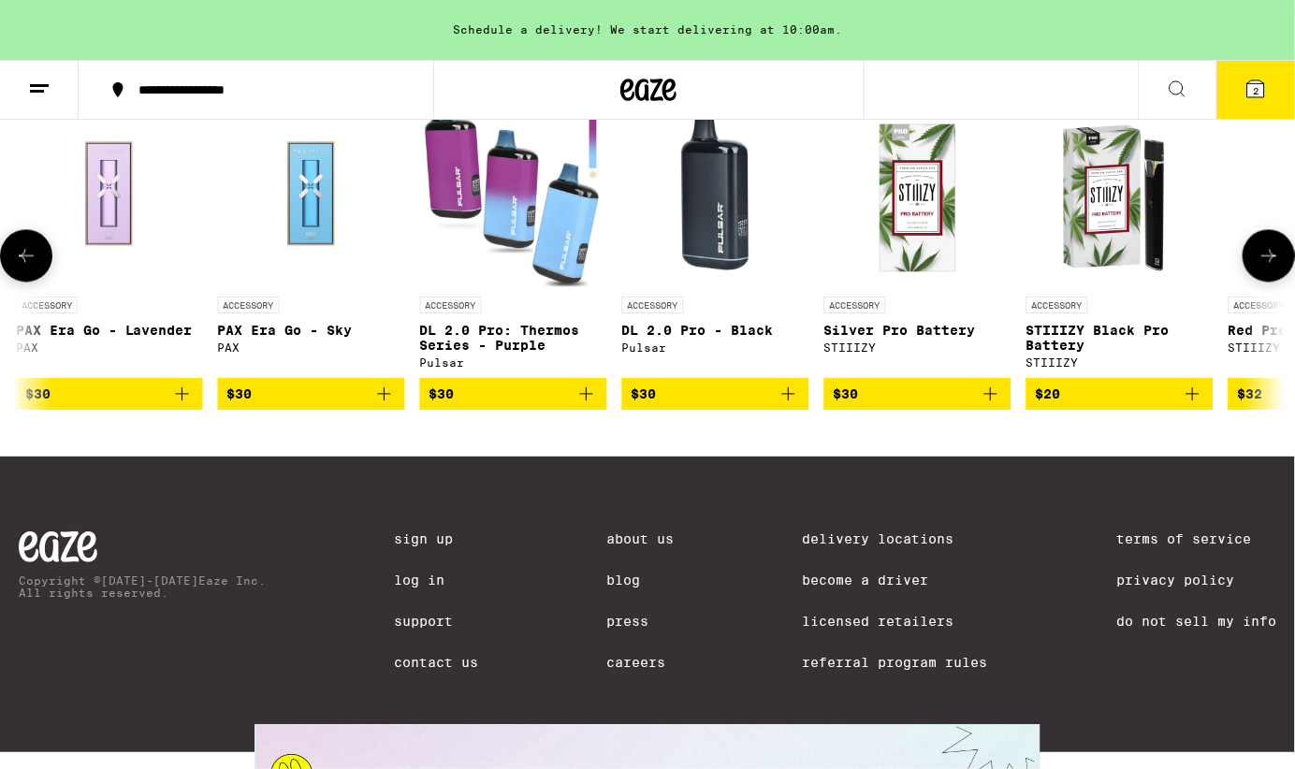
click at [1272, 282] on button at bounding box center [1268, 255] width 52 height 52
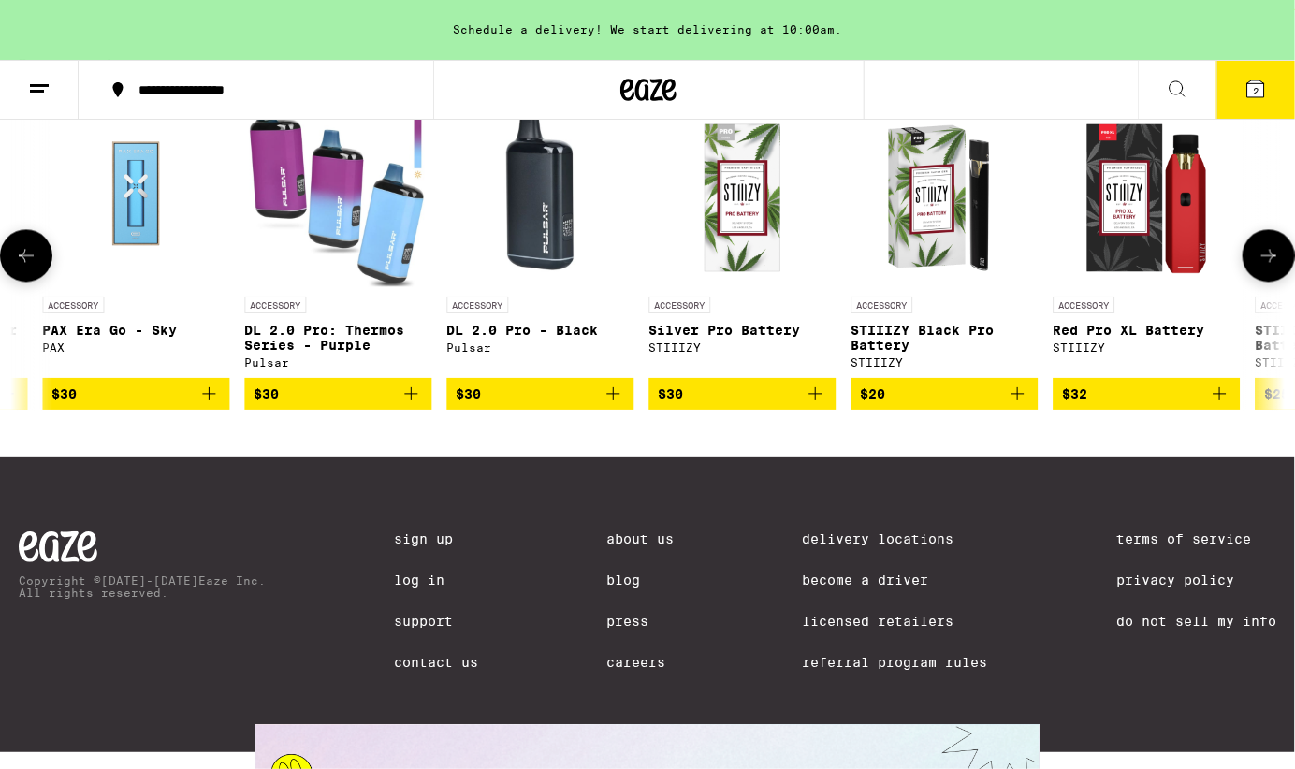
scroll to position [0, 4594]
